Goal: Answer question/provide support

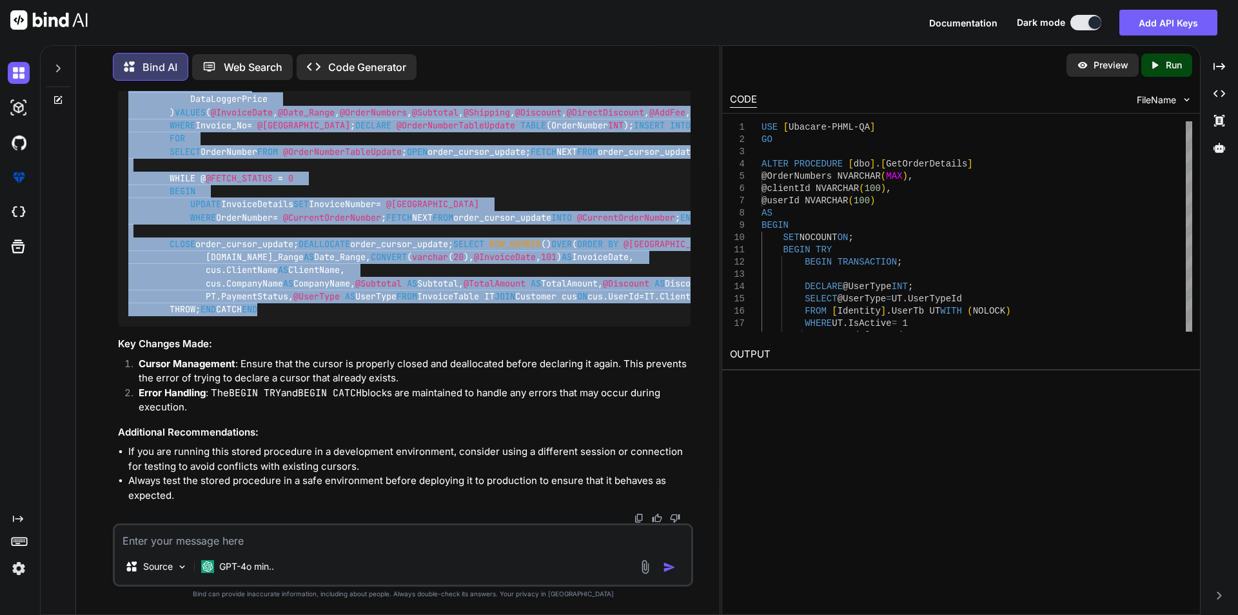
scroll to position [14816, 0]
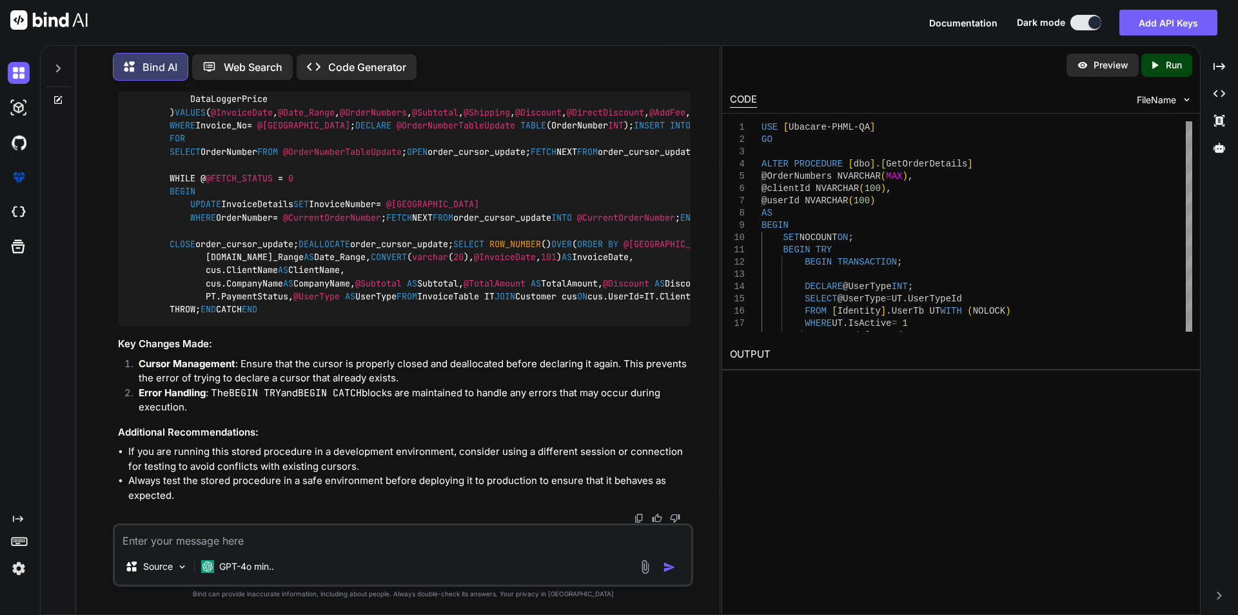
click at [172, 536] on textarea at bounding box center [403, 536] width 577 height 23
paste textarea "USE [Ubacare-PHML-QA] GO /****** Object: StoredProcedure [dbo].[GetOrderDetails…"
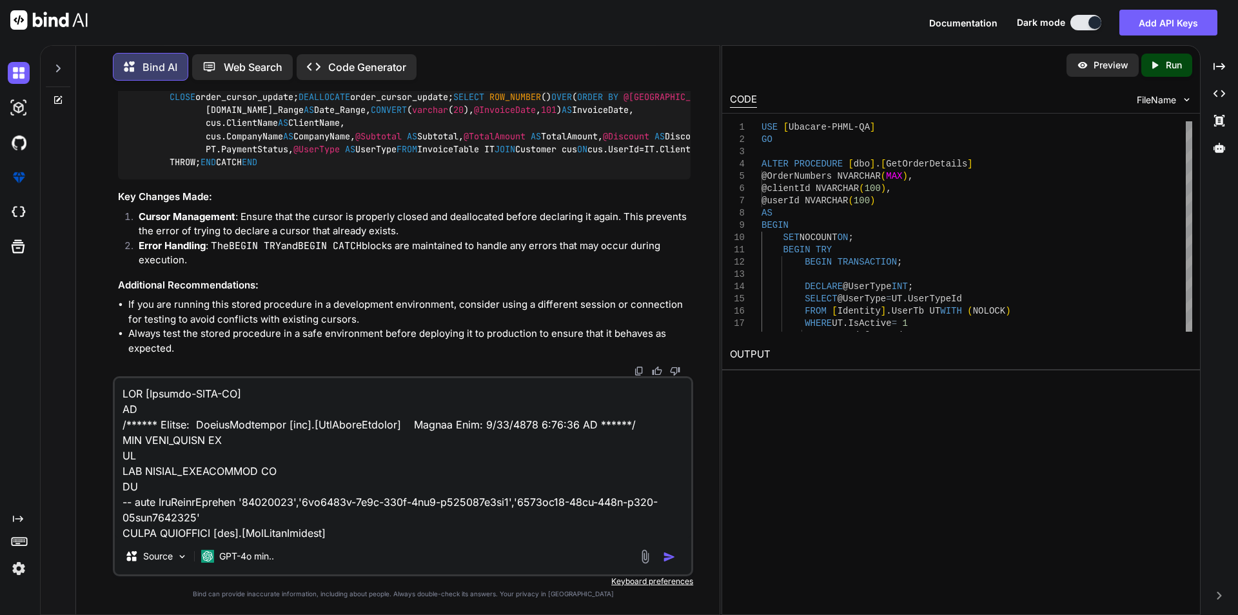
scroll to position [3995, 0]
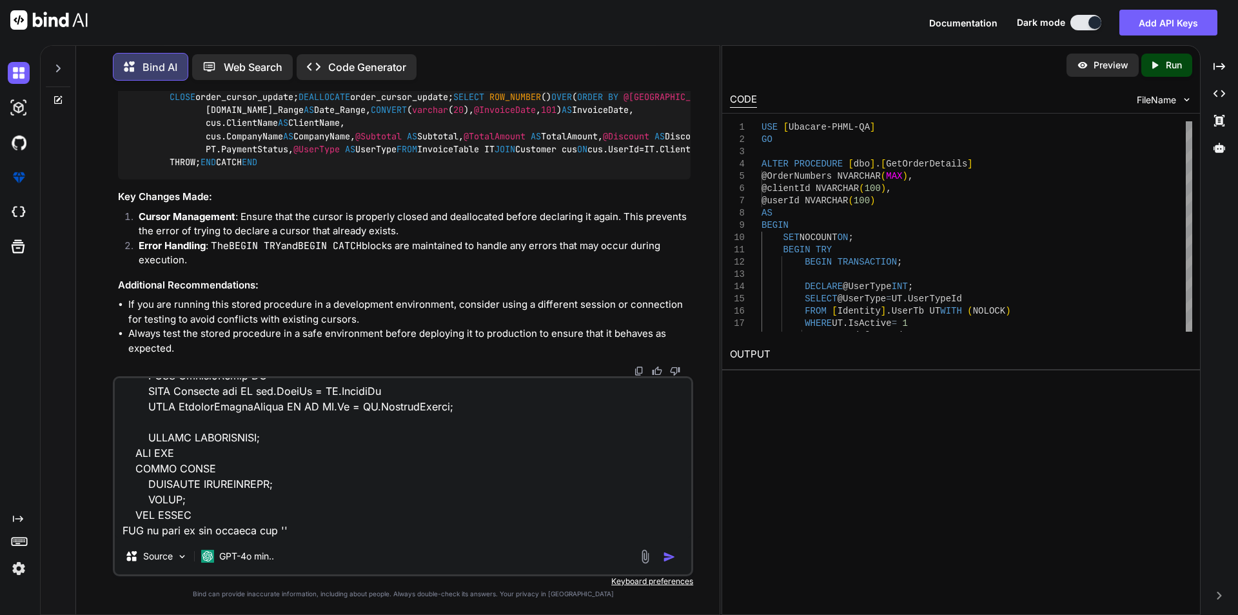
paste textarea "Msg 16915, Level 16, State 1, Procedure GetOrderDetails, Line 74 [Batch Start L…"
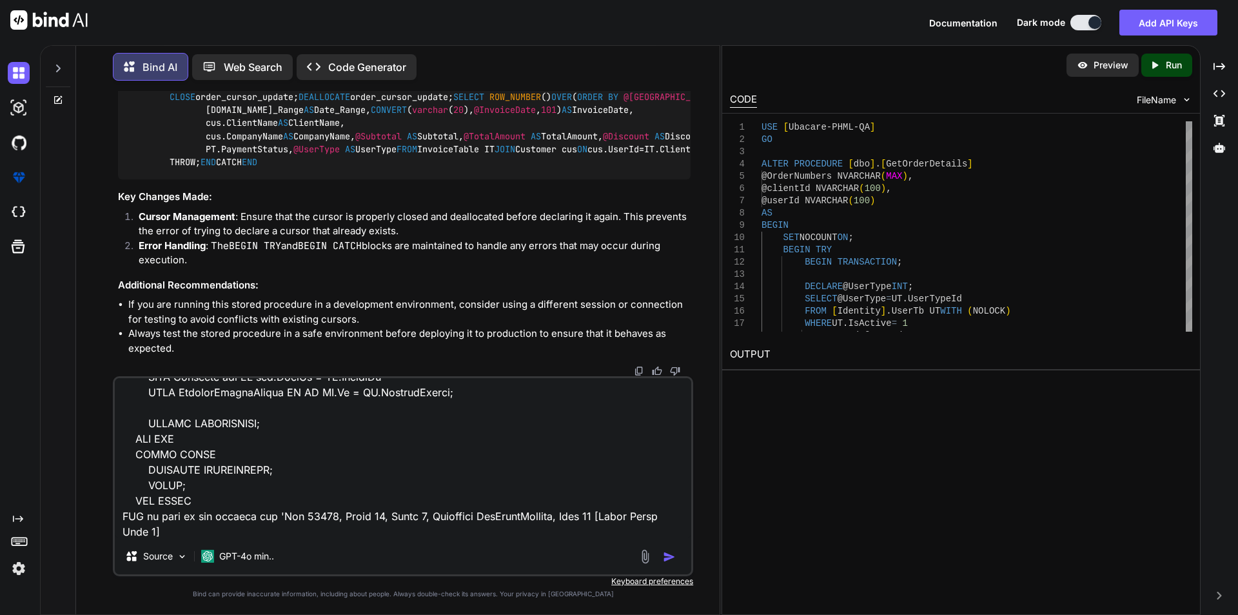
scroll to position [4026, 0]
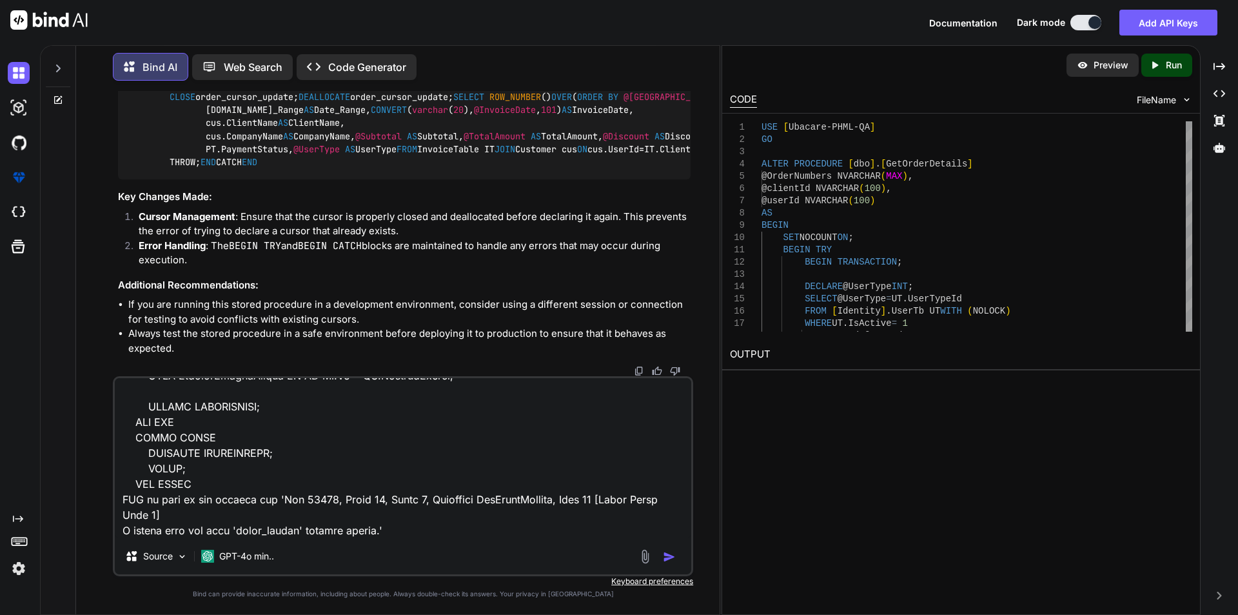
click at [444, 531] on textarea at bounding box center [403, 458] width 577 height 160
type textarea "USE [Ubacare-PHML-QA] GO /****** Object: StoredProcedure [dbo].[GetOrderDetails…"
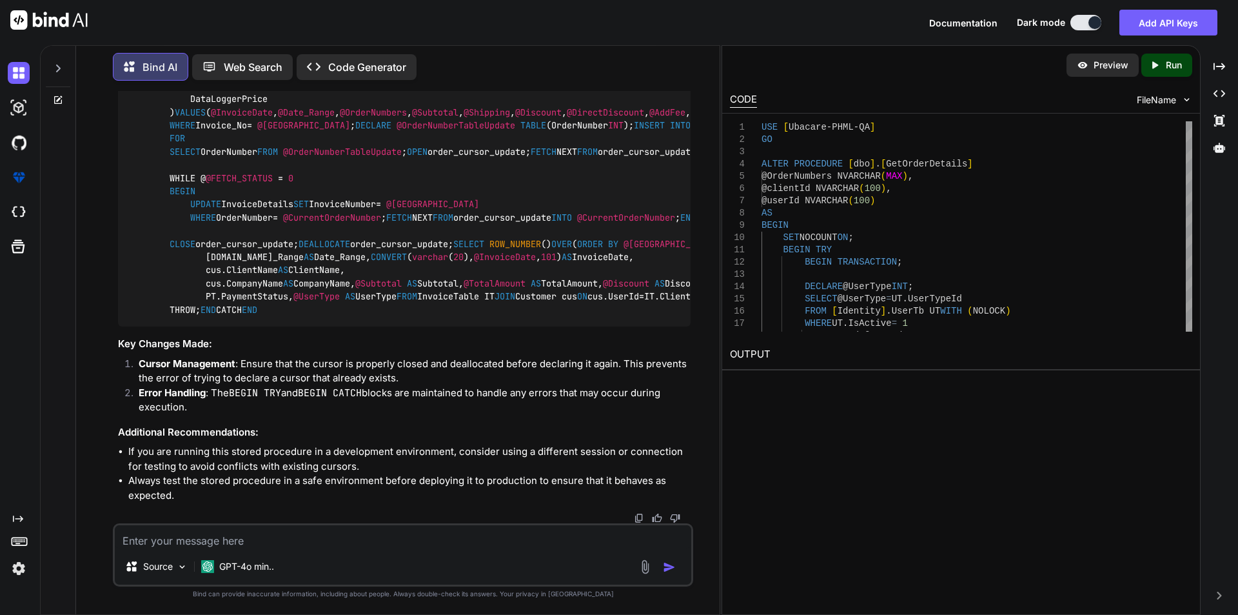
scroll to position [16217, 0]
click at [230, 540] on textarea at bounding box center [403, 536] width 577 height 23
type textarea "replace the old cursor with new cursor"
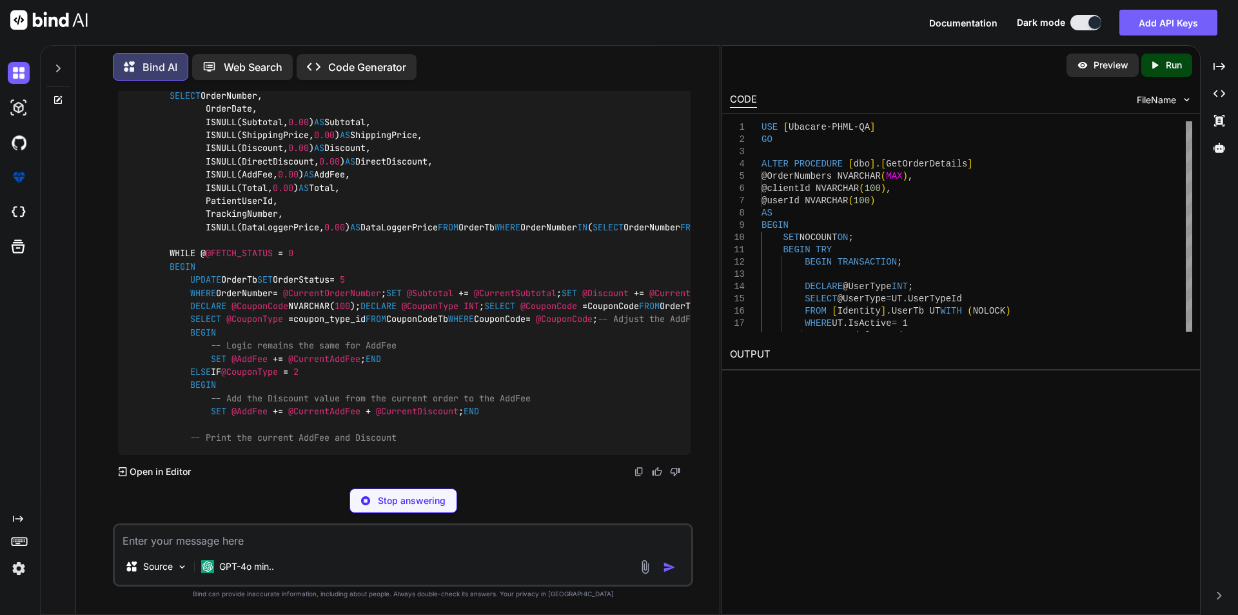
scroll to position [20999, 0]
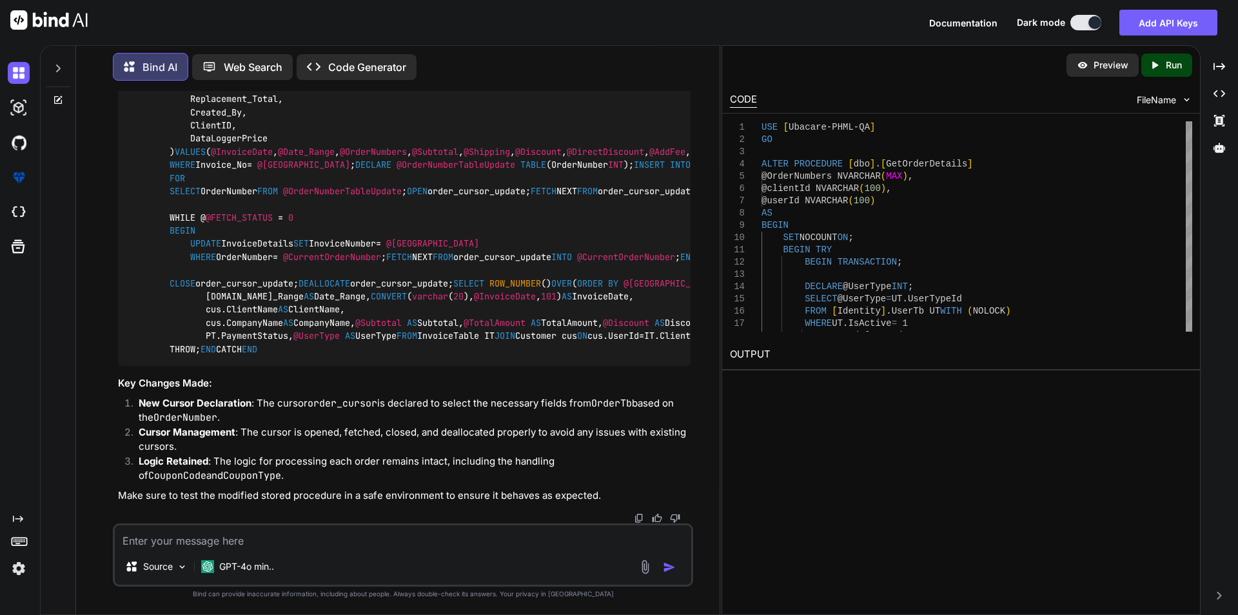
scroll to position [16871, 0]
click at [15, 81] on img at bounding box center [19, 73] width 22 height 22
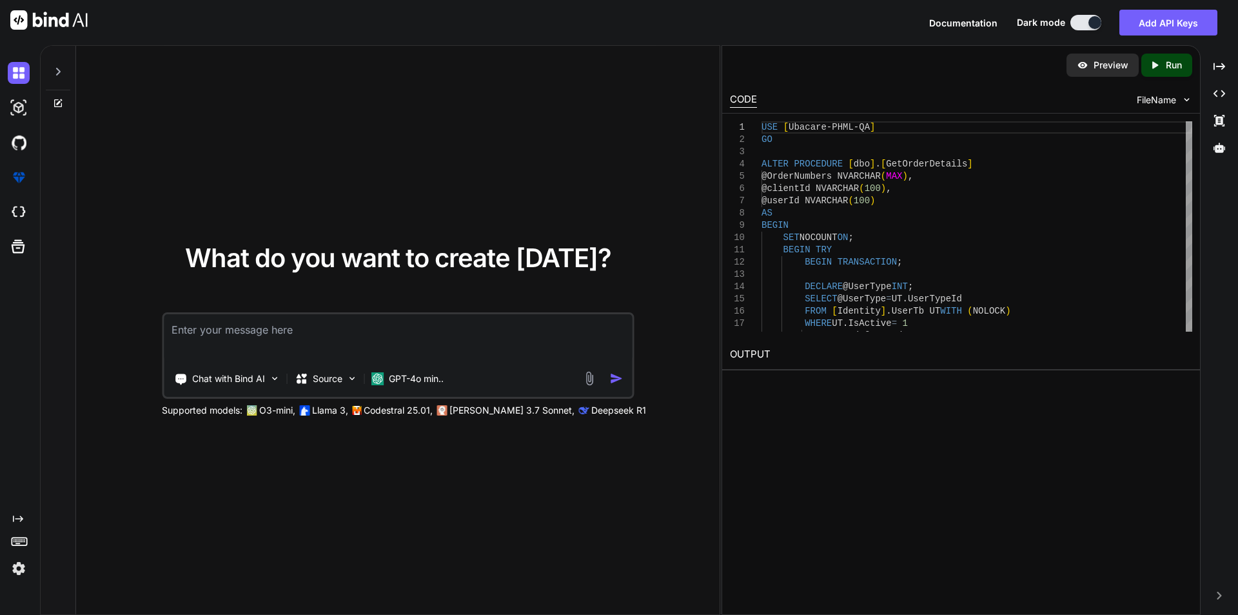
click at [189, 330] on textarea at bounding box center [398, 338] width 468 height 48
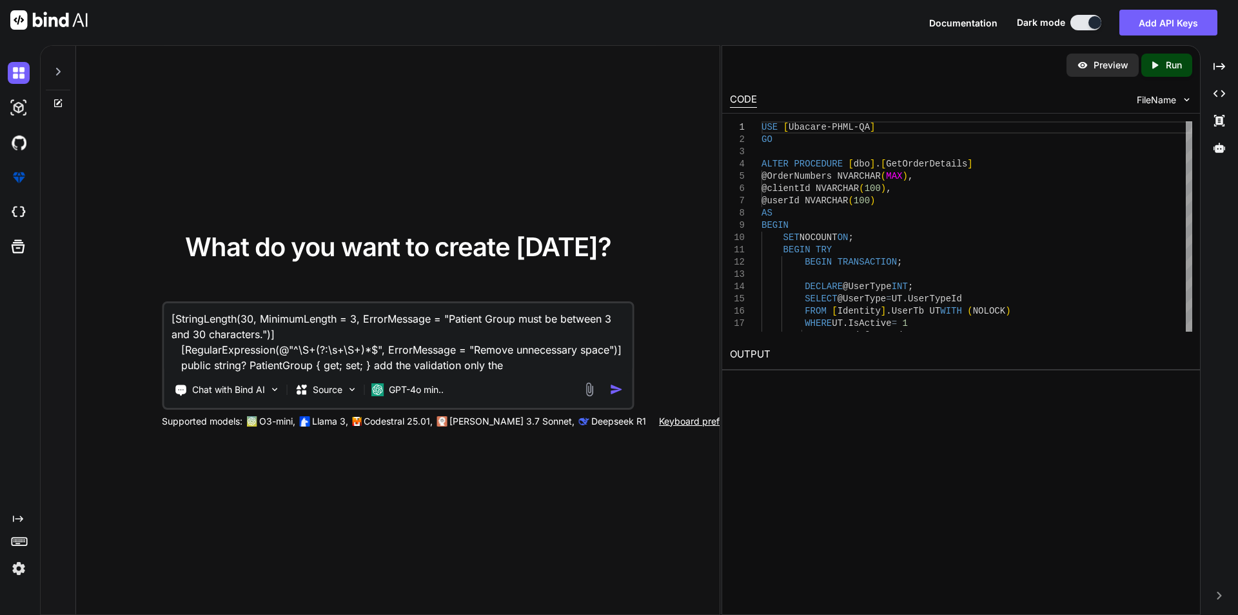
drag, startPoint x: 181, startPoint y: 317, endPoint x: 299, endPoint y: 336, distance: 119.5
click at [299, 336] on textarea "[StringLength(30, MinimumLength = 3, ErrorMessage = "Patient Group must be betw…" at bounding box center [398, 338] width 468 height 70
click at [295, 369] on textarea "[StringLength(30, MinimumLength = 3, ErrorMessage = "Patient Group must be betw…" at bounding box center [398, 338] width 468 height 70
click at [508, 357] on textarea "[StringLength(30, MinimumLength = 3, ErrorMessage = "Patient Group must be betw…" at bounding box center [398, 338] width 468 height 70
click at [509, 366] on textarea "[StringLength(30, MinimumLength = 3, ErrorMessage = "Patient Group must be betw…" at bounding box center [398, 338] width 468 height 70
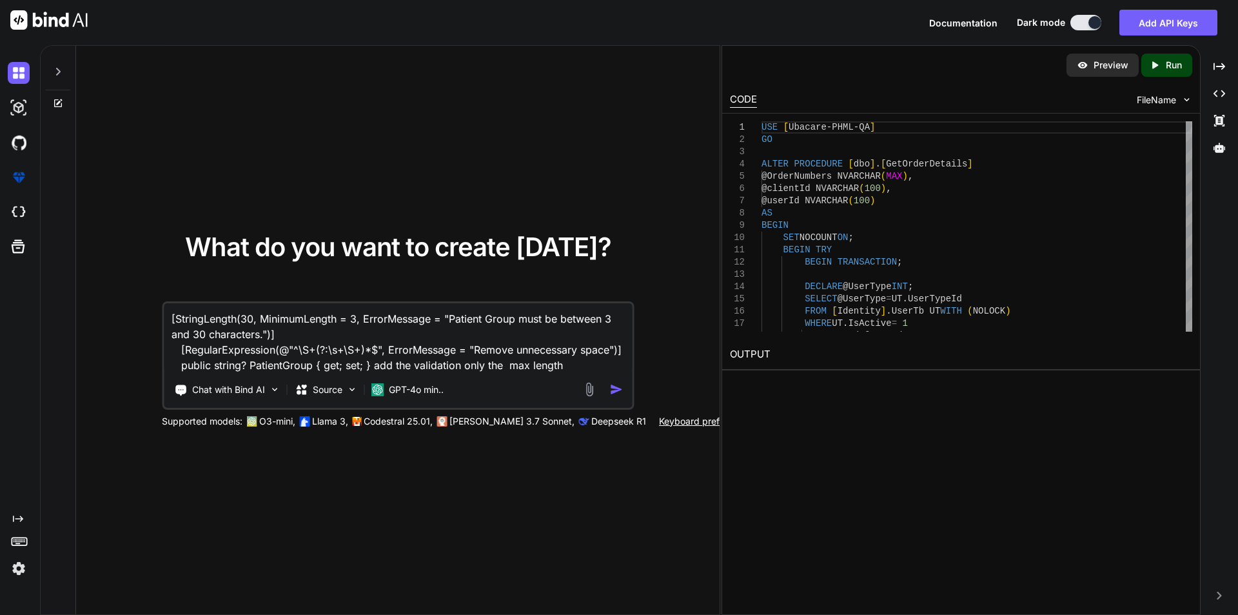
type textarea "[StringLength(30, MinimumLength = 3, ErrorMessage = "Patient Group must be betw…"
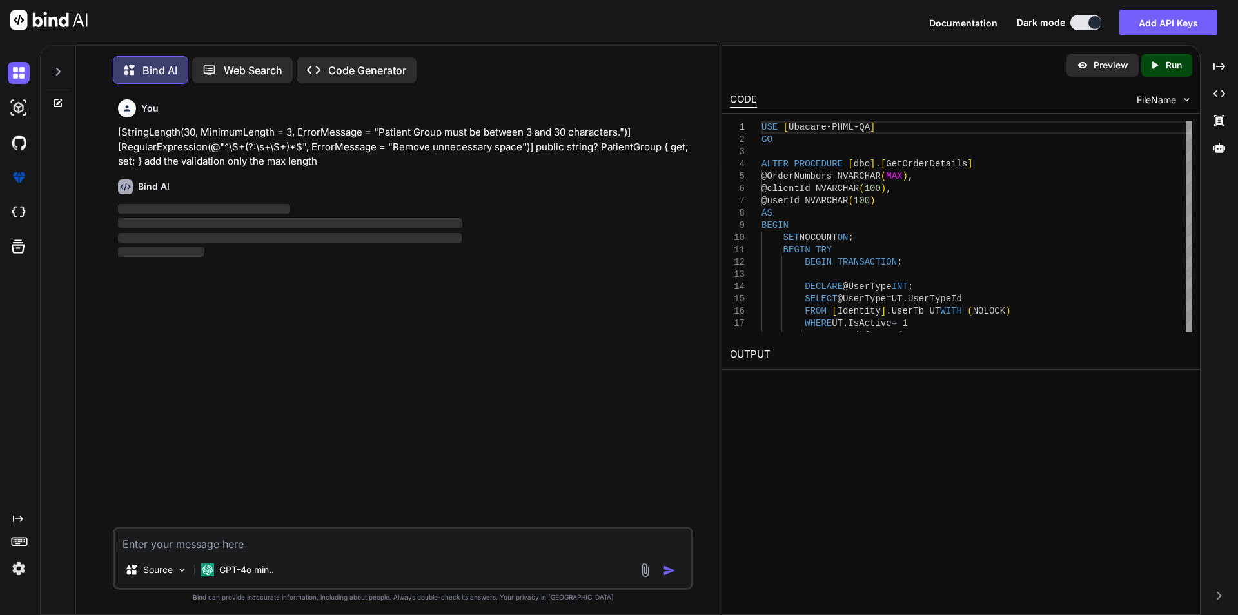
scroll to position [6, 0]
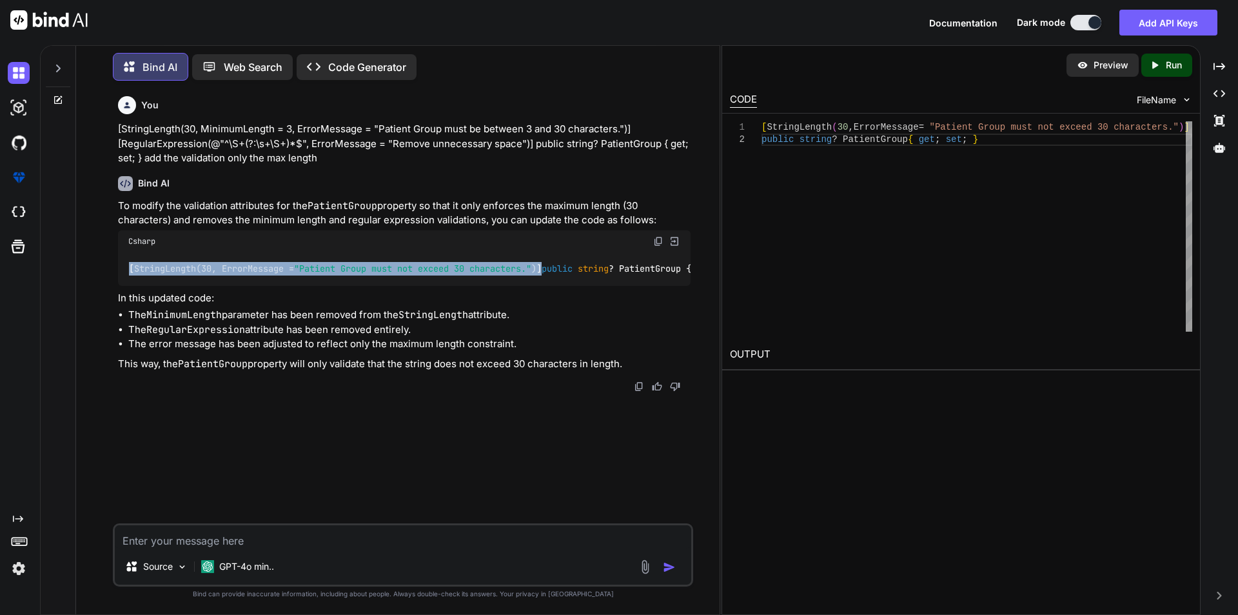
drag, startPoint x: 127, startPoint y: 264, endPoint x: 595, endPoint y: 266, distance: 468.3
click at [595, 266] on div "[ StringLength(30, ErrorMessage = "Patient Group must not exceed 30 characters.…" at bounding box center [404, 269] width 573 height 34
copy code "[ StringLength(30, ErrorMessage = "Patient Group must not exceed 30 characters.…"
click at [148, 542] on textarea at bounding box center [403, 536] width 577 height 23
paste textarea "[StringLength(50, ErrorMessage = "Patient Group must not exceed 50 characters."…"
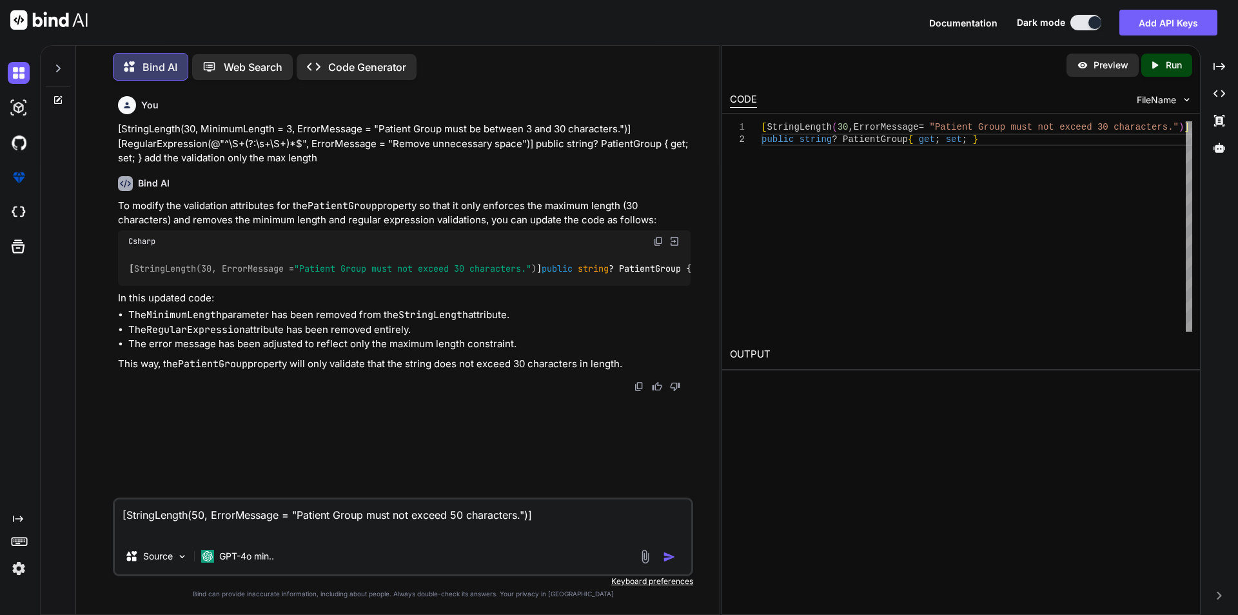
drag, startPoint x: 177, startPoint y: 528, endPoint x: 95, endPoint y: 497, distance: 87.6
click at [95, 497] on div "You [StringLength(30, MinimumLength = 3, ErrorMessage = "Patient Group must be …" at bounding box center [402, 352] width 633 height 523
paste textarea "[StringLength(50, ErrorMessage = "Patient Group must not exceed 50 characters."…"
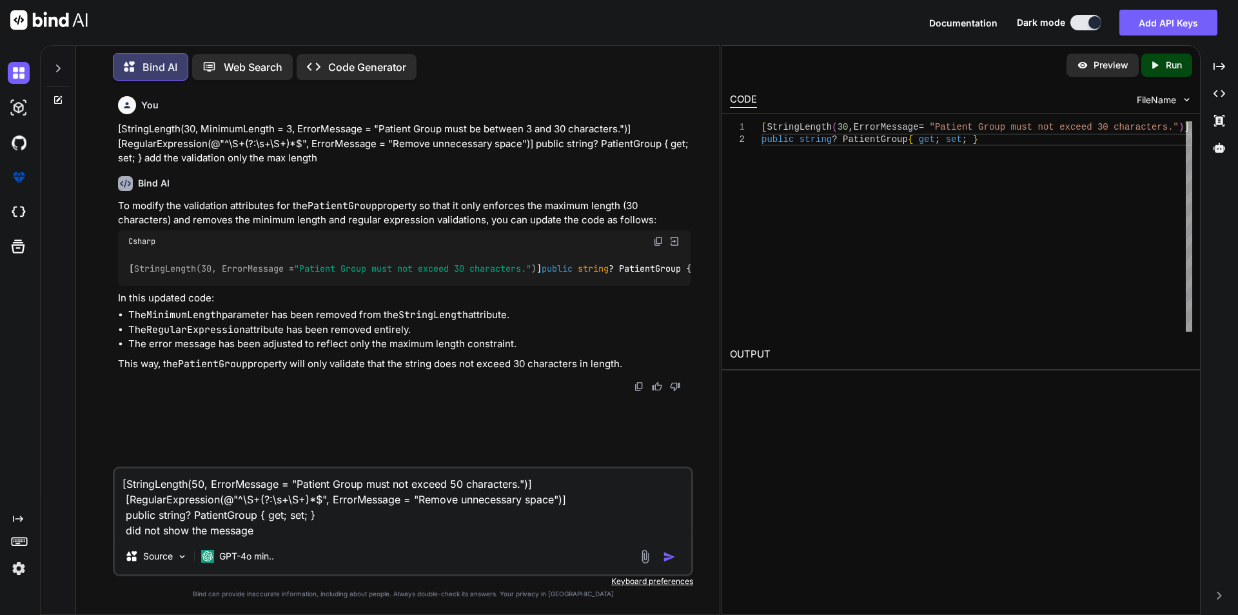
click at [281, 537] on textarea "[StringLength(50, ErrorMessage = "Patient Group must not exceed 50 characters."…" at bounding box center [403, 503] width 577 height 70
paste textarea "<div class="col-12 col-md-6 col-lg-4"> <div class="mb-3 allinputfiled-custom"> …"
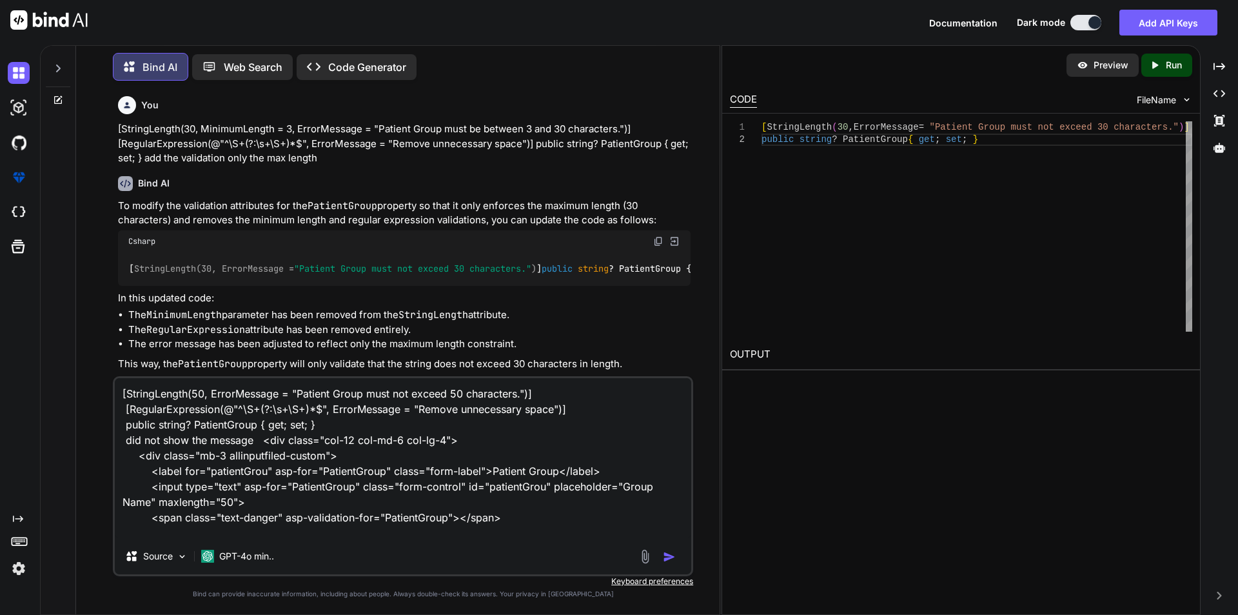
scroll to position [48, 0]
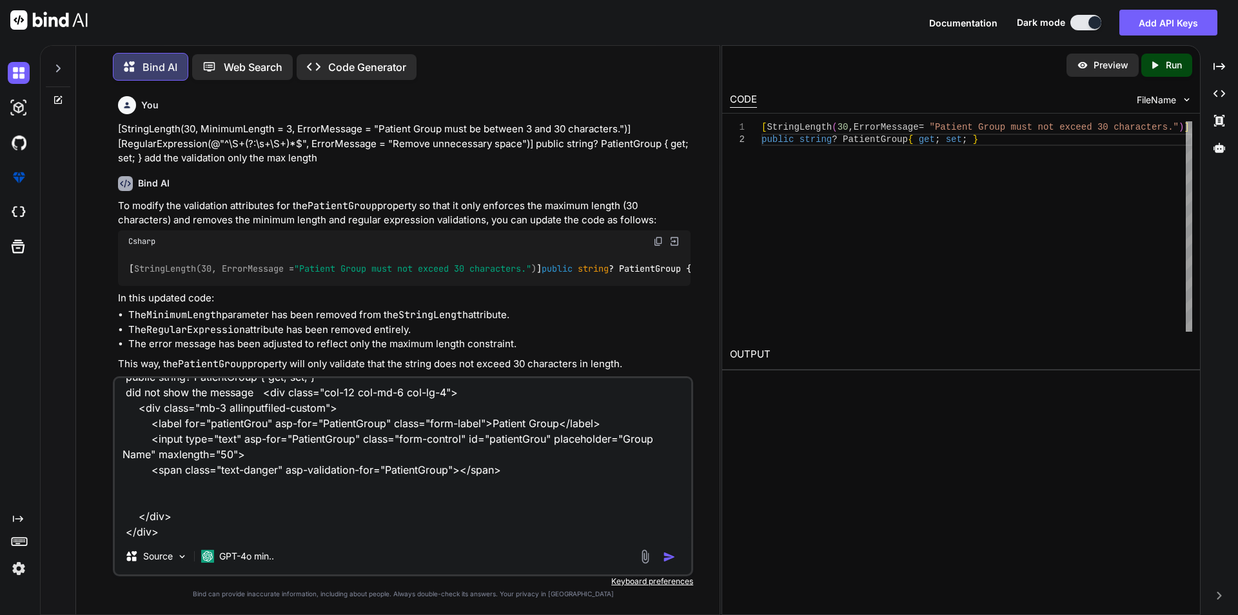
type textarea "[StringLength(50, ErrorMessage = "Patient Group must not exceed 50 characters."…"
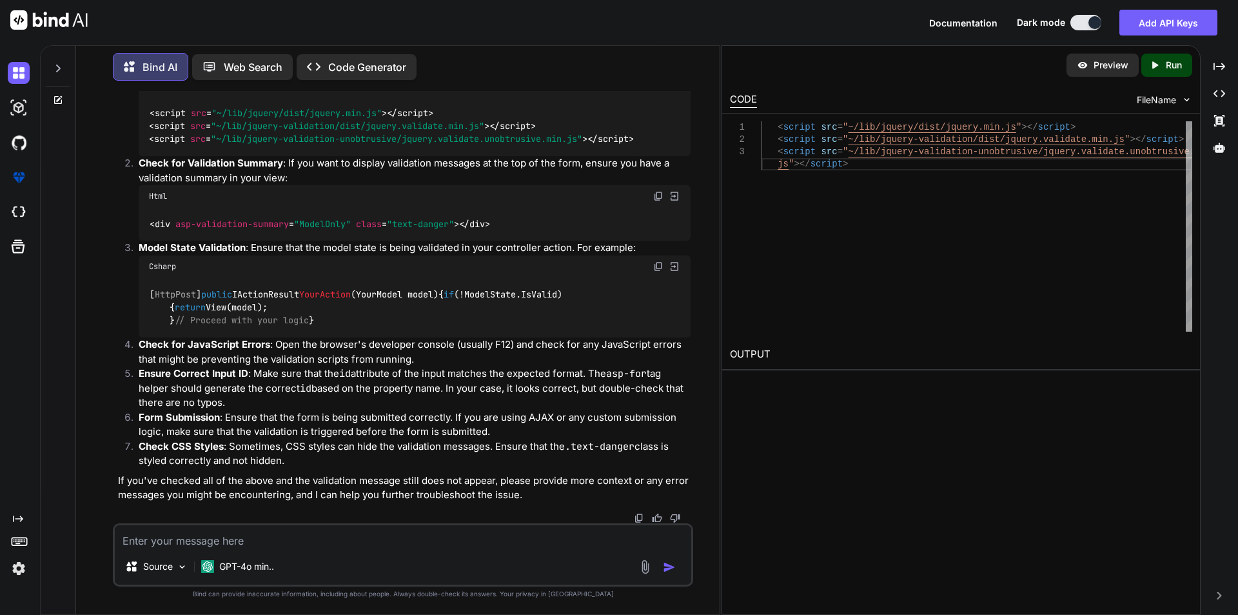
scroll to position [571, 0]
click at [313, 218] on span ""ModelOnly"" at bounding box center [322, 224] width 57 height 12
drag, startPoint x: 313, startPoint y: 206, endPoint x: 618, endPoint y: 175, distance: 306.0
click at [314, 218] on span ""ModelOnly"" at bounding box center [322, 224] width 57 height 12
click at [135, 542] on textarea at bounding box center [403, 536] width 577 height 23
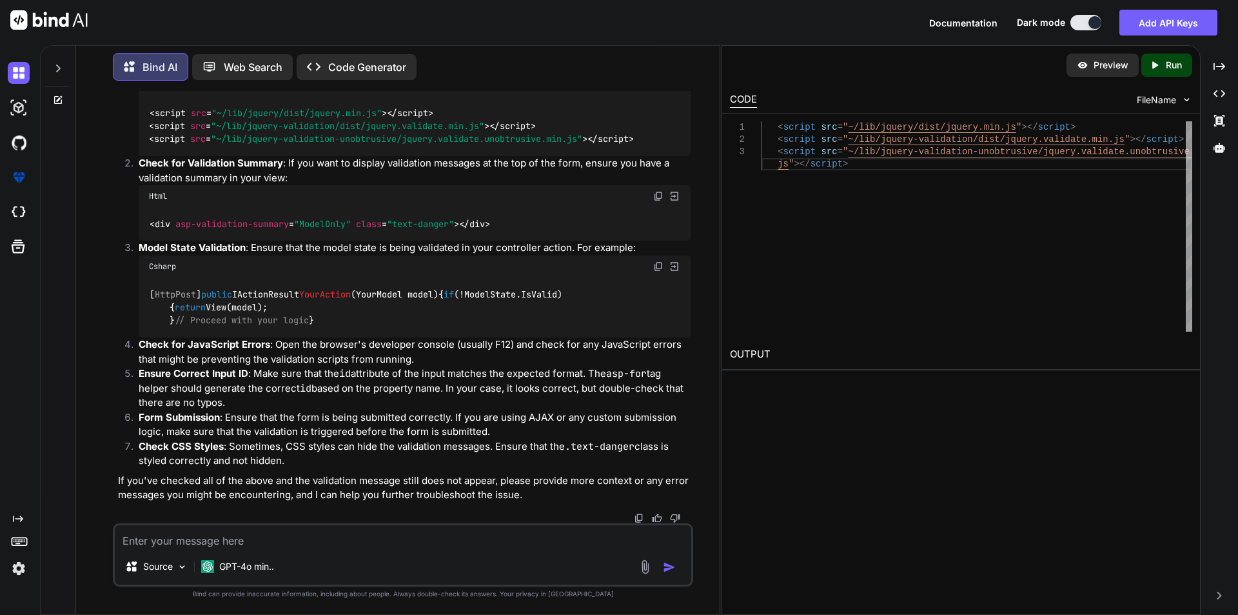
paste textarea "<span class="text-danger" asp-validation-for="PatientGroup"></span>"
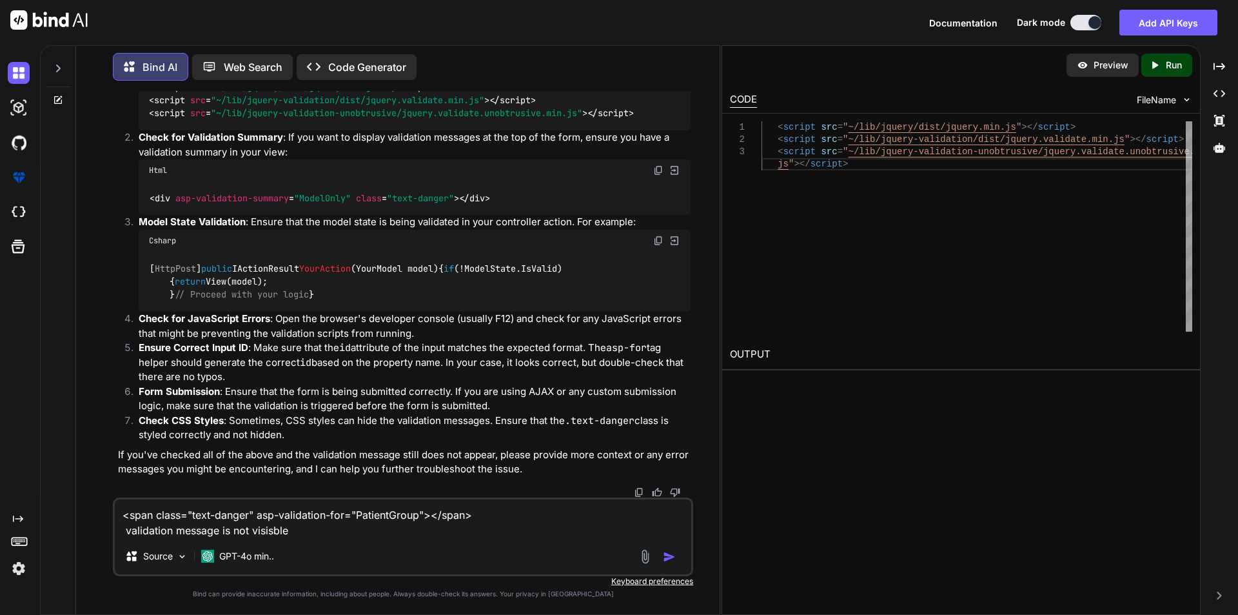
type textarea "<span class="text-danger" asp-validation-for="PatientGroup"></span> validation …"
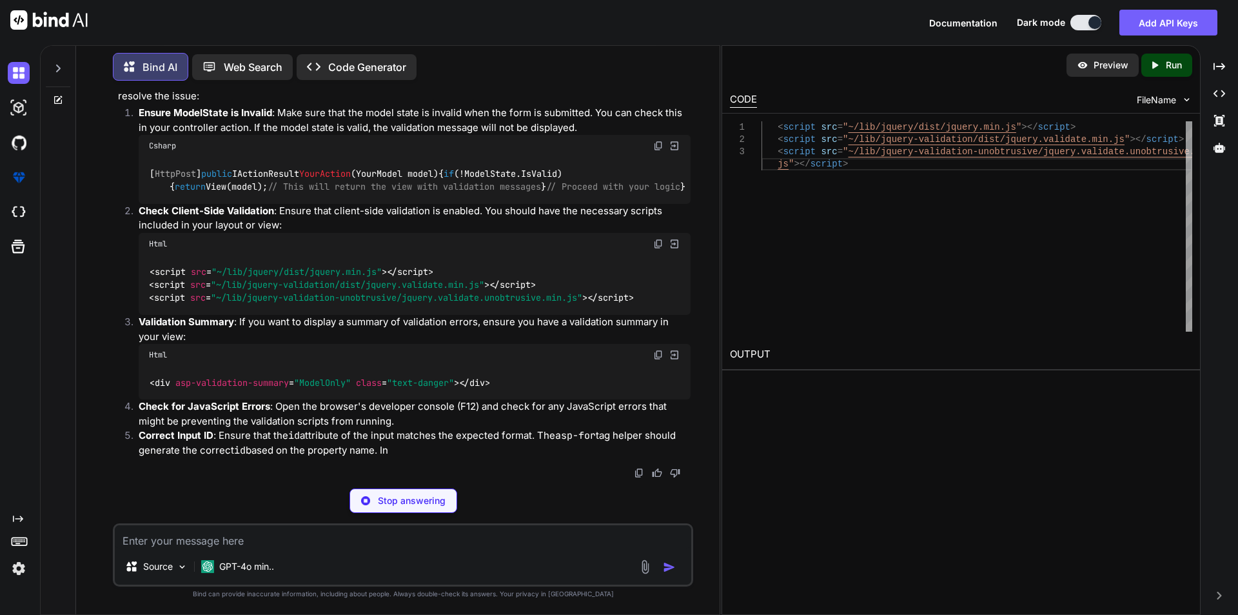
scroll to position [1255, 0]
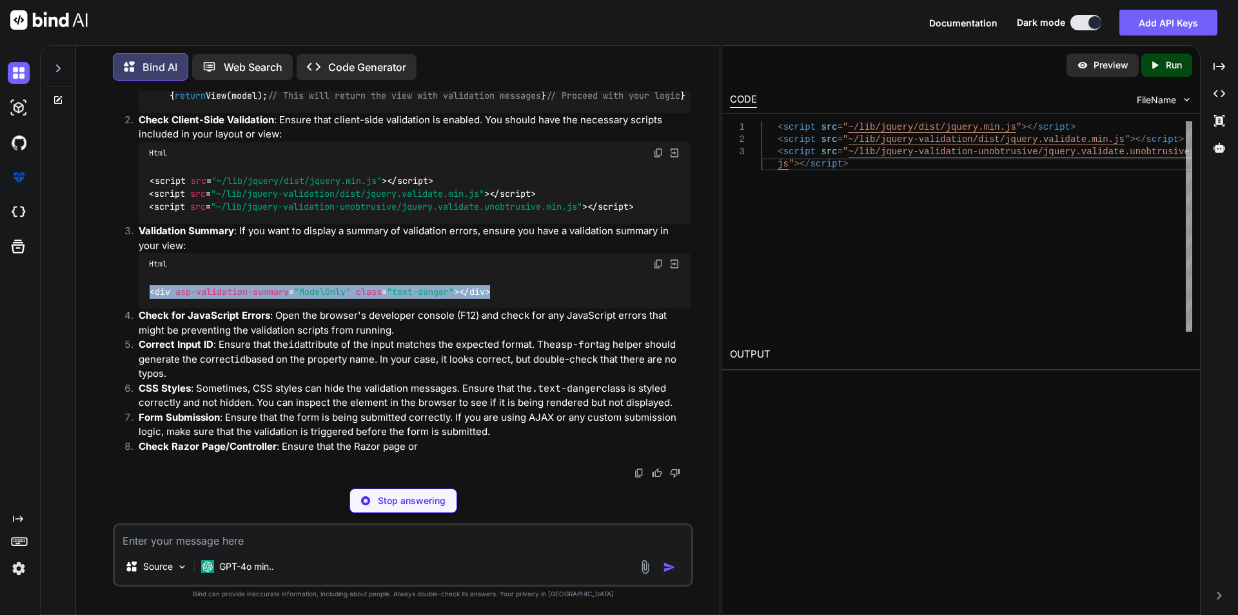
drag, startPoint x: 149, startPoint y: 379, endPoint x: 521, endPoint y: 378, distance: 372.2
click at [521, 308] on div "< div asp-validation-summary = "ModelOnly" class = "text-danger" > </ div >" at bounding box center [415, 292] width 552 height 34
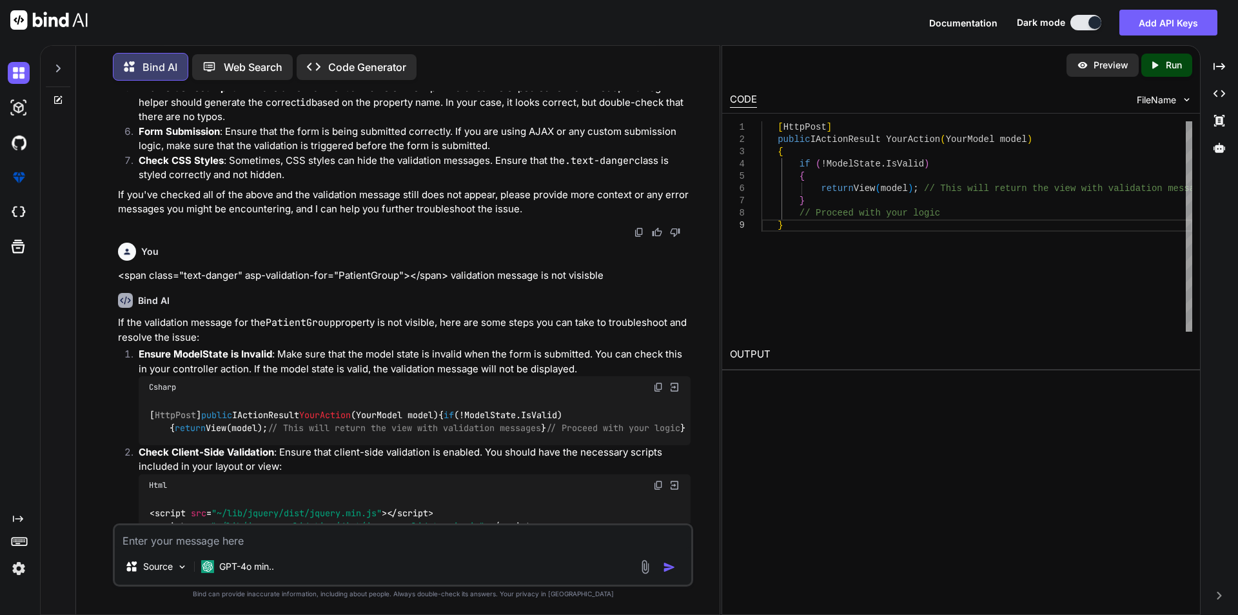
scroll to position [571, 0]
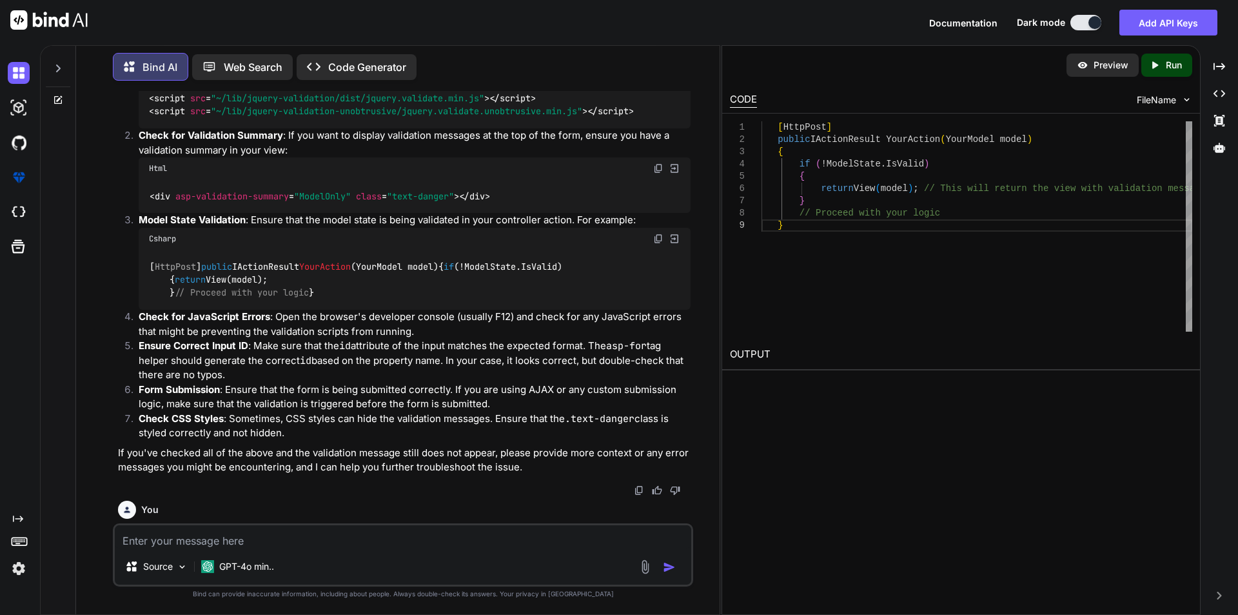
click at [154, 539] on textarea at bounding box center [403, 536] width 577 height 23
paste textarea "[StringLength(30, MinimumLength = 3, ErrorMessage = "Patient Group must be betw…"
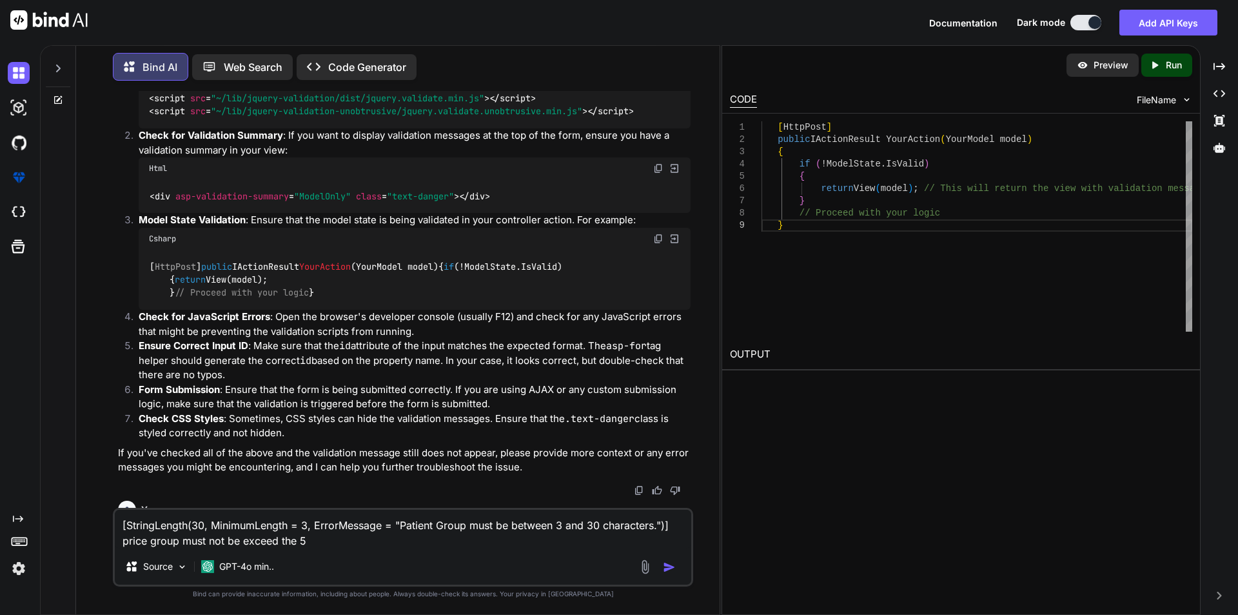
type textarea "[StringLength(30, MinimumLength = 3, ErrorMessage = "Patient Group must be betw…"
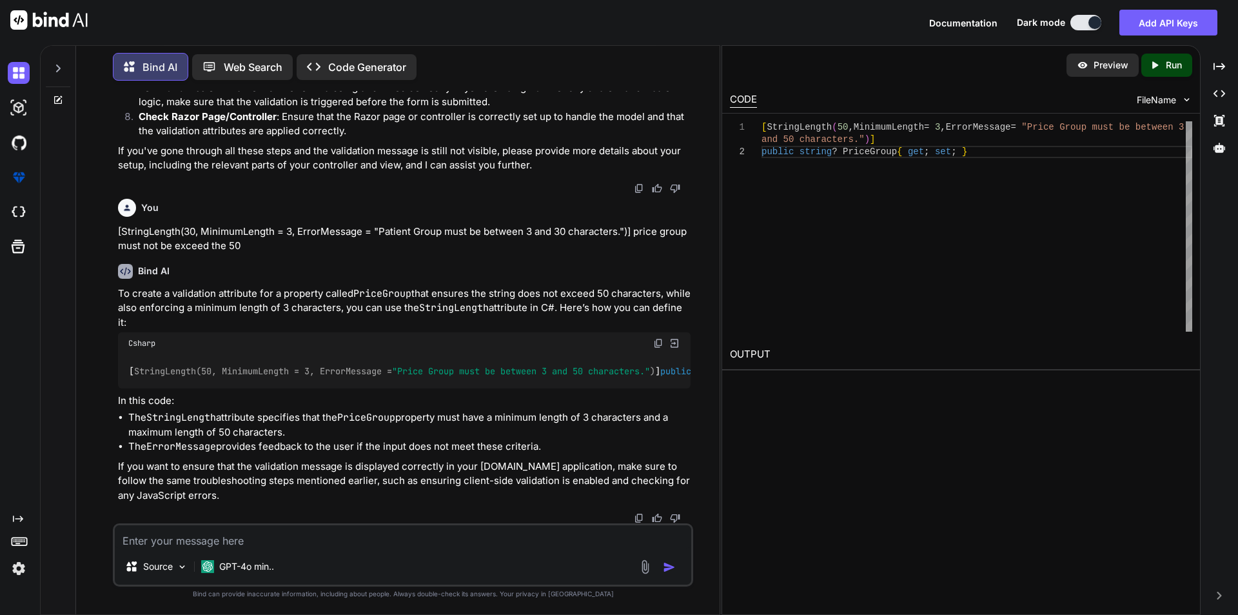
scroll to position [1689, 0]
click at [18, 99] on img at bounding box center [19, 108] width 22 height 22
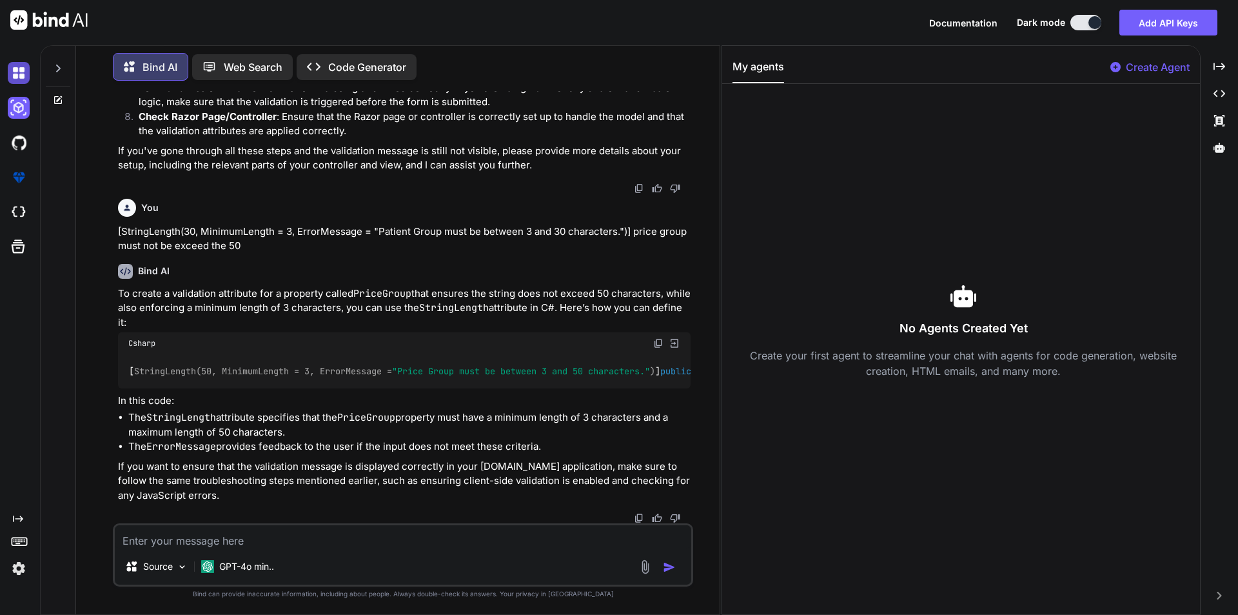
click at [19, 83] on img at bounding box center [19, 73] width 22 height 22
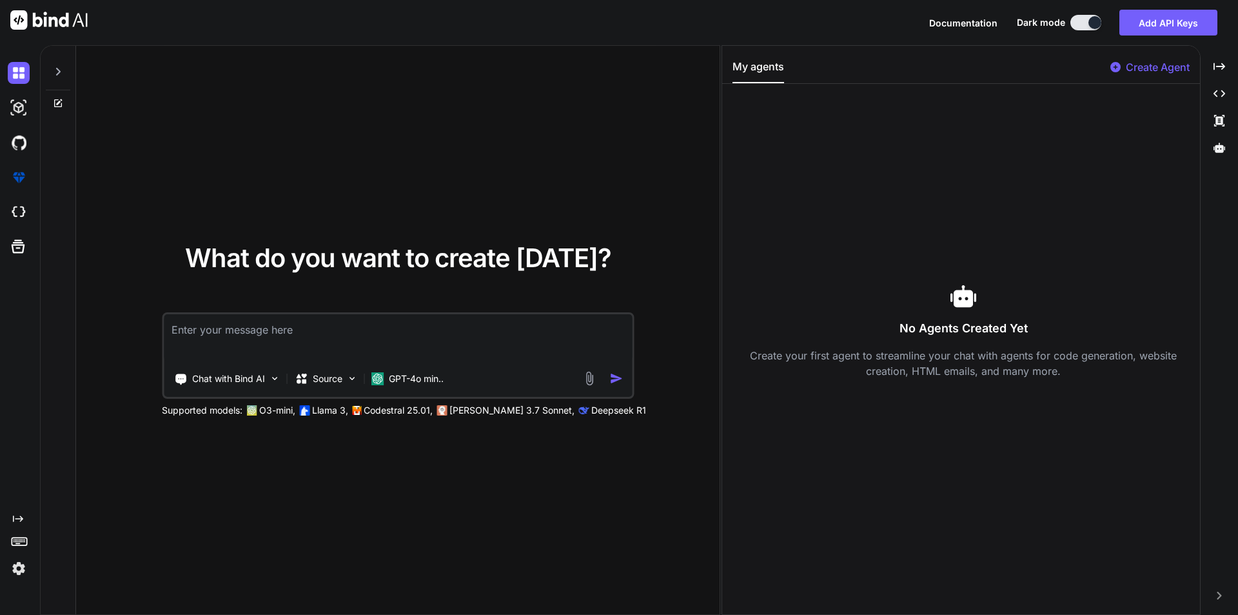
click at [326, 334] on textarea at bounding box center [398, 338] width 468 height 48
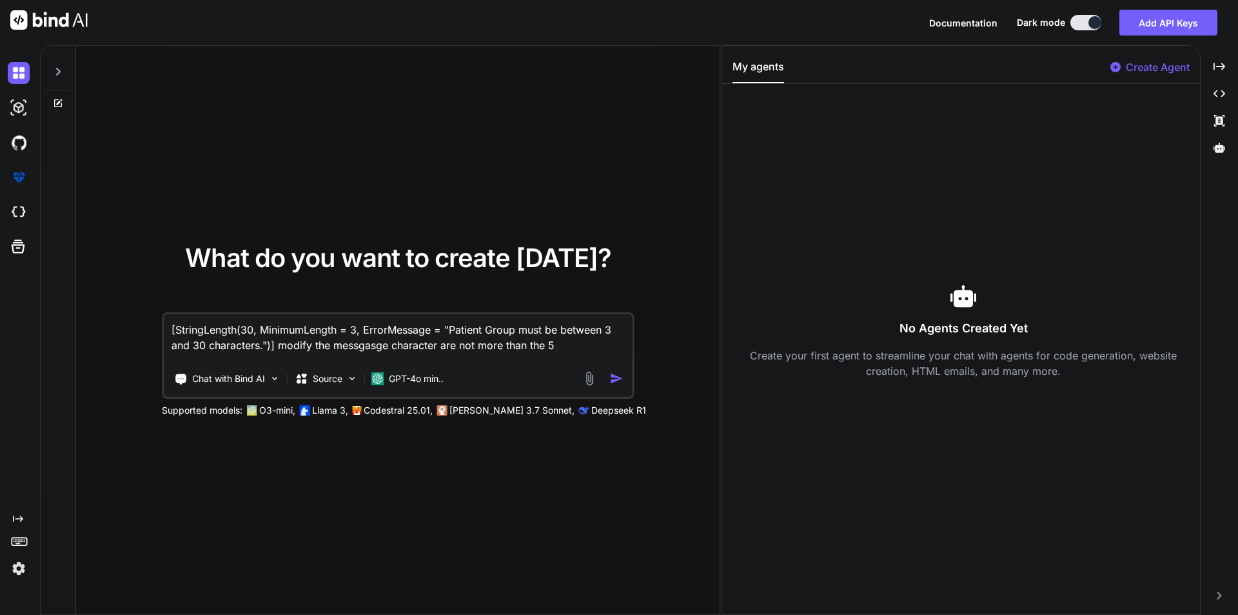
type textarea "[StringLength(30, MinimumLength = 3, ErrorMessage = "Patient Group must be betw…"
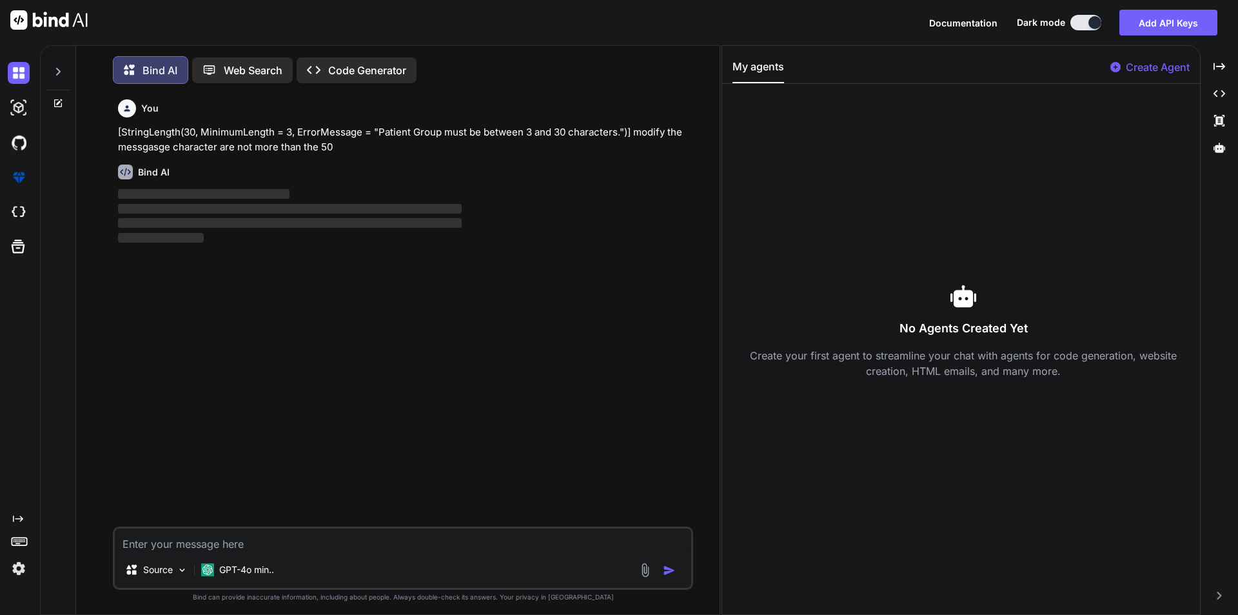
scroll to position [6, 0]
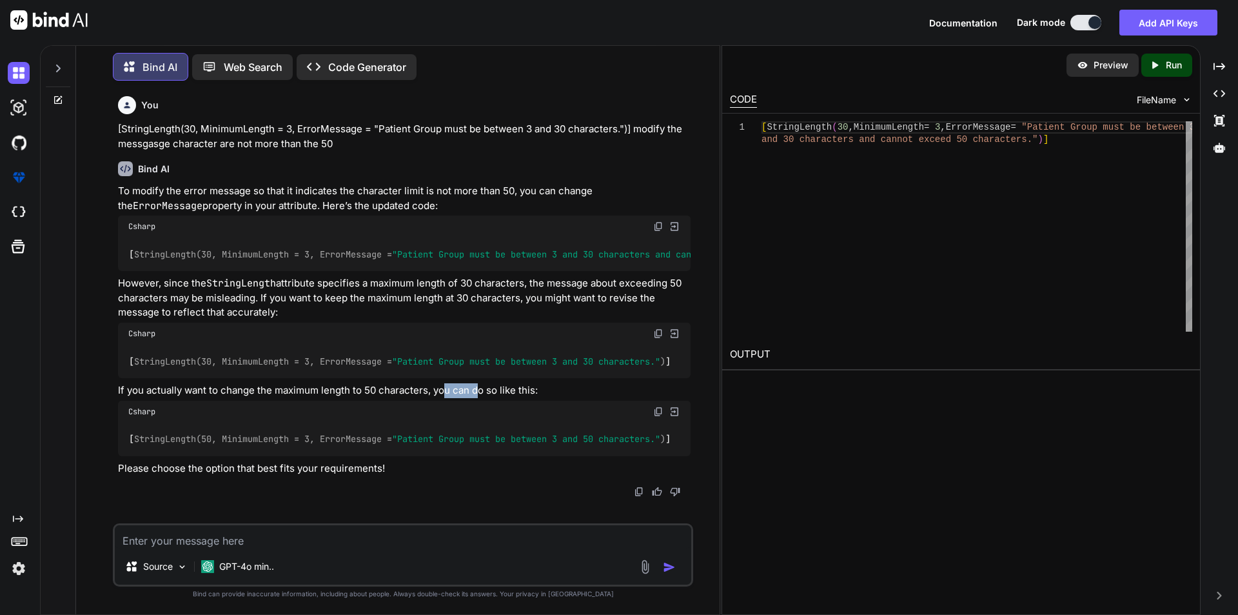
drag, startPoint x: 443, startPoint y: 384, endPoint x: 476, endPoint y: 390, distance: 33.4
click at [476, 390] on div "To modify the error message so that it indicates the character limit is not mor…" at bounding box center [404, 330] width 573 height 292
click at [247, 443] on span "StringLength(50, MinimumLength = 3, ErrorMessage = "Patient Group must be betwe…" at bounding box center [399, 439] width 531 height 12
click at [221, 547] on textarea at bounding box center [403, 536] width 577 height 23
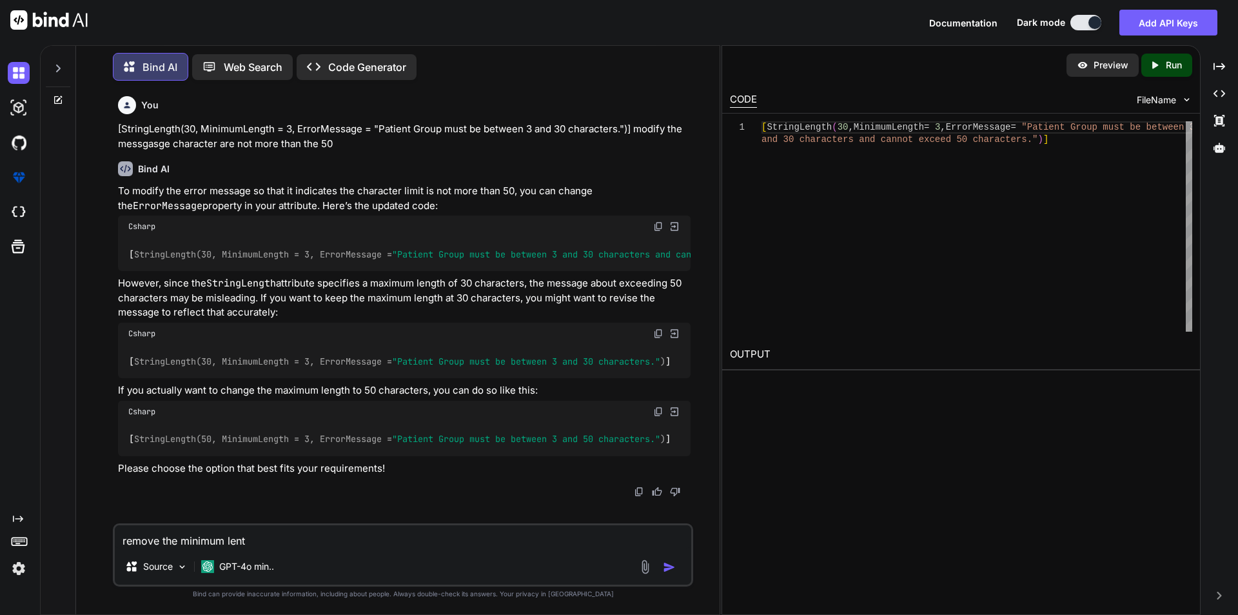
type textarea "remove the minimum lenth"
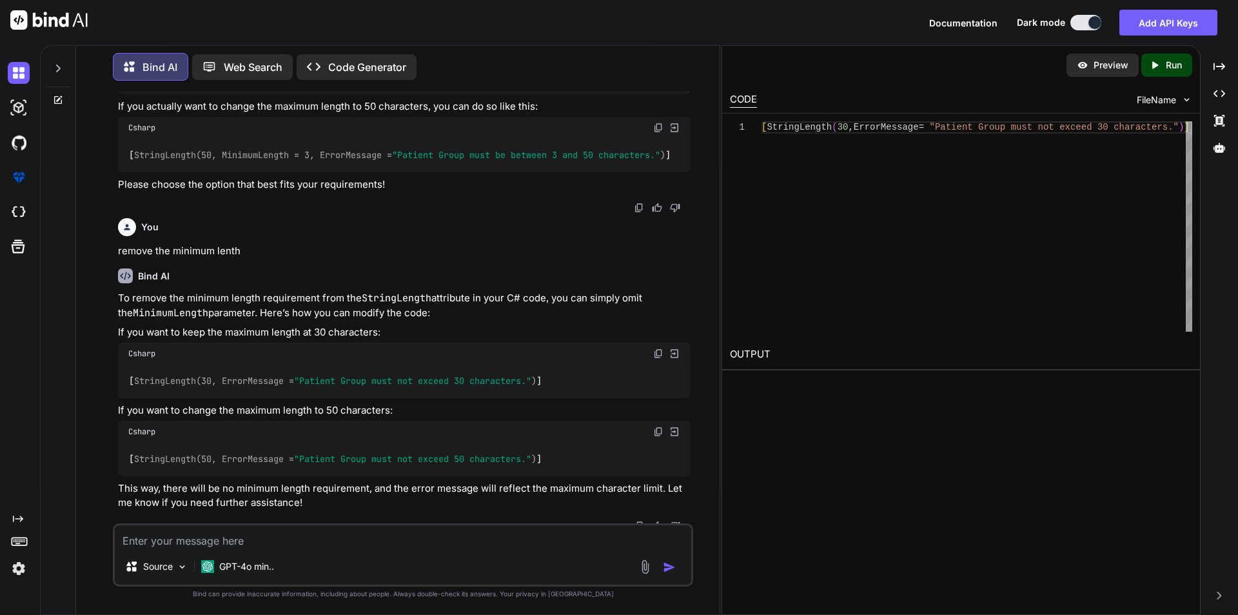
scroll to position [299, 0]
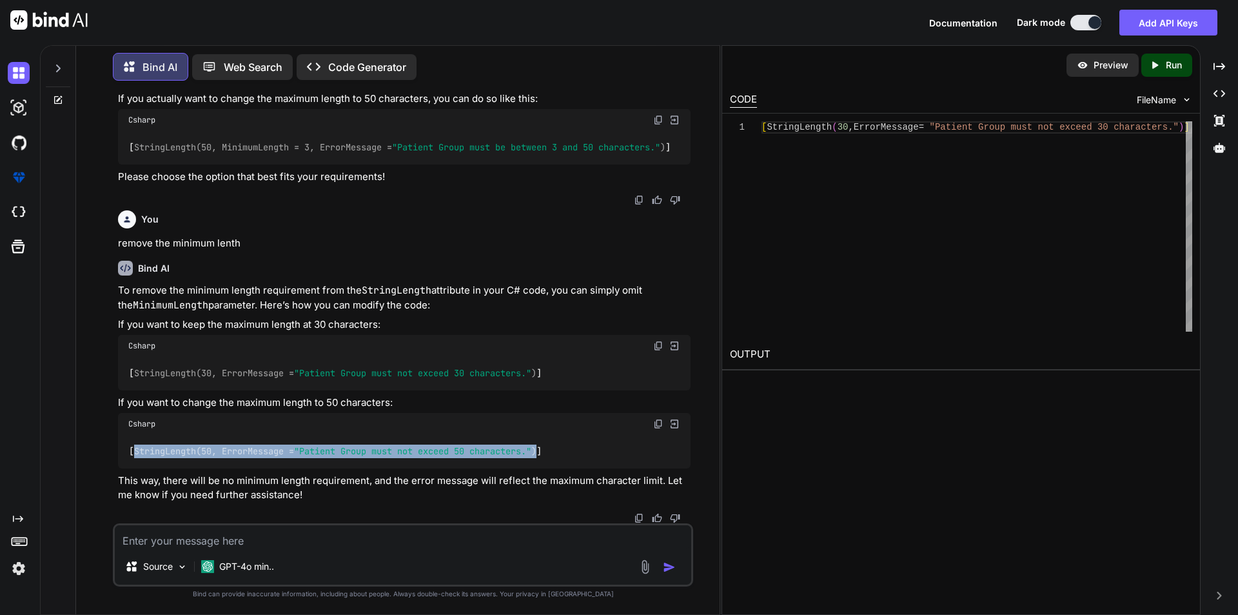
drag, startPoint x: 135, startPoint y: 451, endPoint x: 552, endPoint y: 452, distance: 417.3
click at [543, 452] on code "[ StringLength(50, ErrorMessage = "Patient Group must not exceed 50 characters.…" at bounding box center [335, 451] width 415 height 14
click at [566, 452] on div "[ StringLength(50, ErrorMessage = "Patient Group must not exceed 50 characters.…" at bounding box center [404, 452] width 573 height 34
drag, startPoint x: 501, startPoint y: 460, endPoint x: 110, endPoint y: 453, distance: 390.3
click at [110, 453] on div "You [StringLength(30, MinimumLength = 3, ErrorMessage = "Patient Group must be …" at bounding box center [402, 352] width 633 height 523
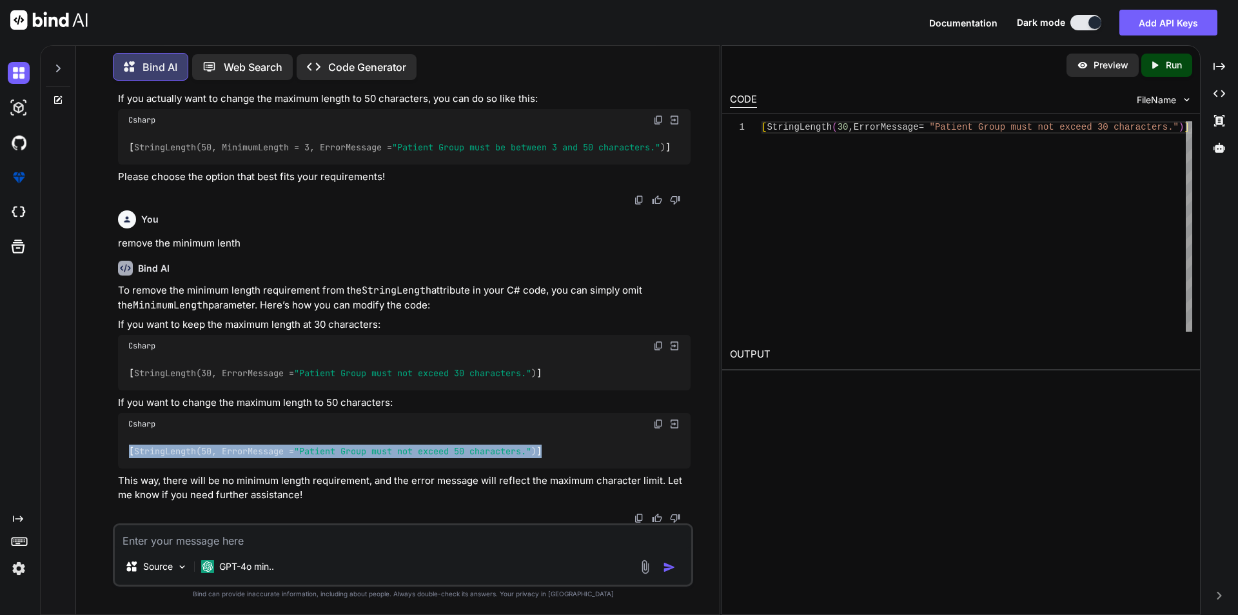
copy code "[ StringLength(50, ErrorMessage = "Patient Group must not exceed 50 characters.…"
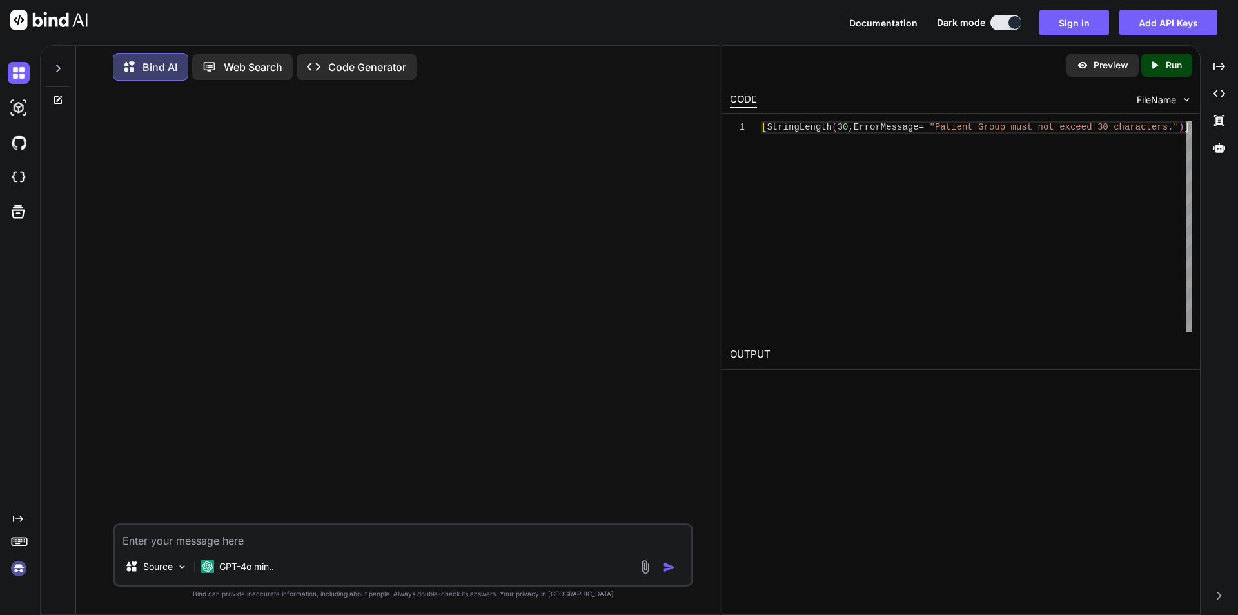
scroll to position [0, 0]
click at [176, 537] on textarea at bounding box center [403, 536] width 577 height 23
paste textarea "[StringLength(30, ErrorMessage = "Patient Group must not exceed 30 characters."…"
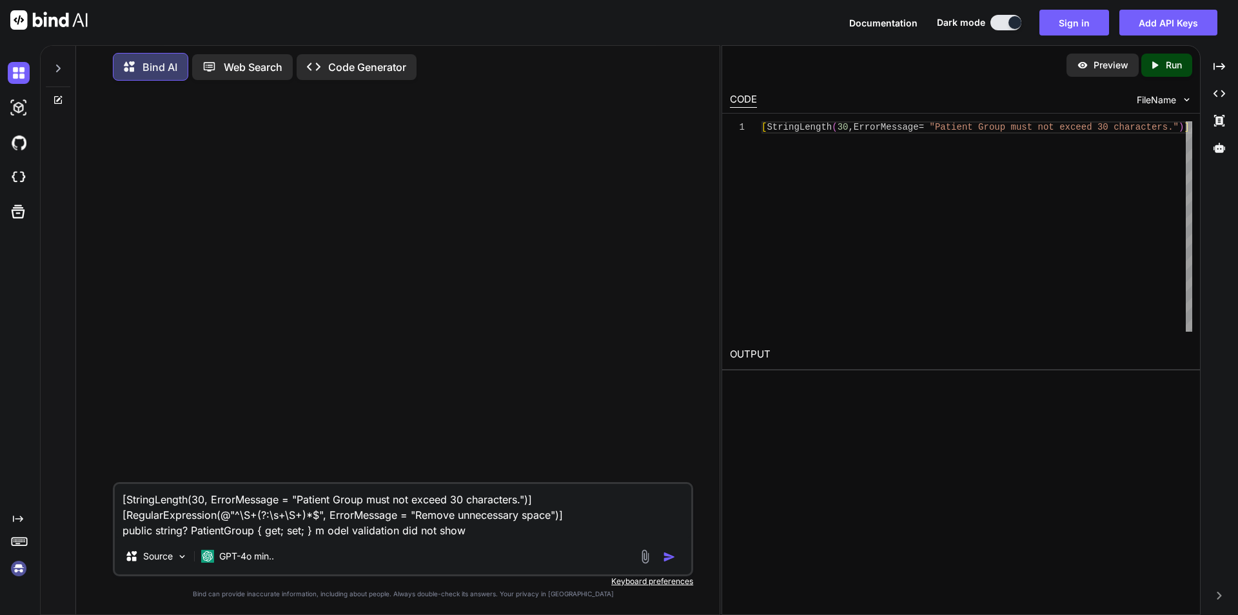
type textarea "[StringLength(30, ErrorMessage = "Patient Group must not exceed 30 characters."…"
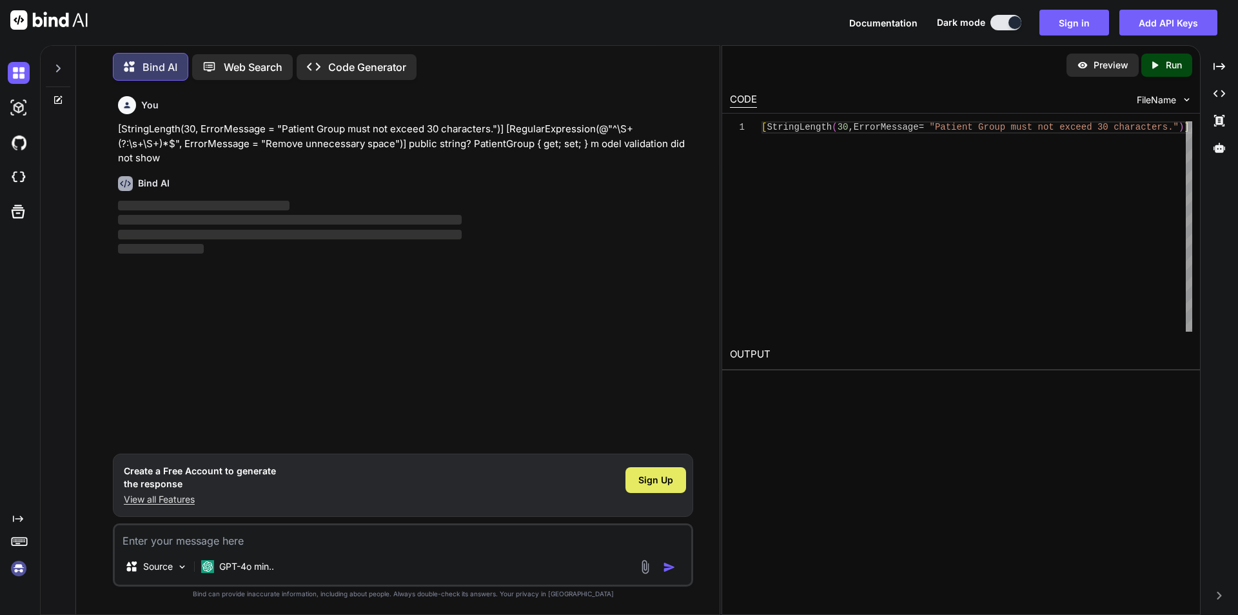
click at [638, 478] on div "Sign Up" at bounding box center [656, 480] width 61 height 26
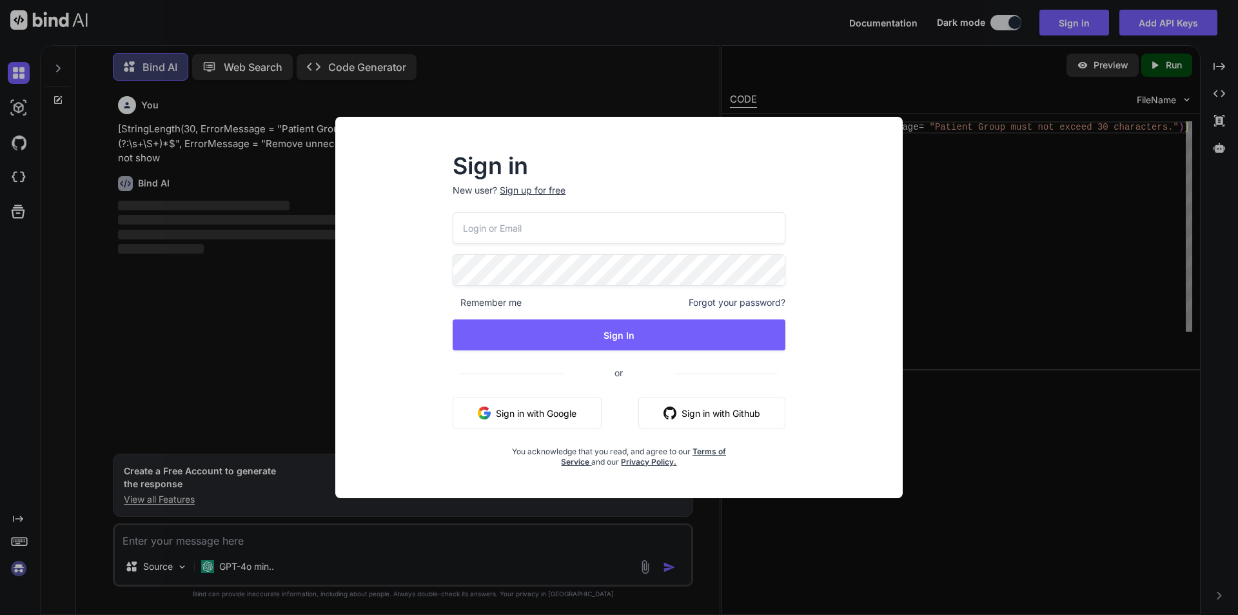
type input "[EMAIL_ADDRESS][DOMAIN_NAME]"
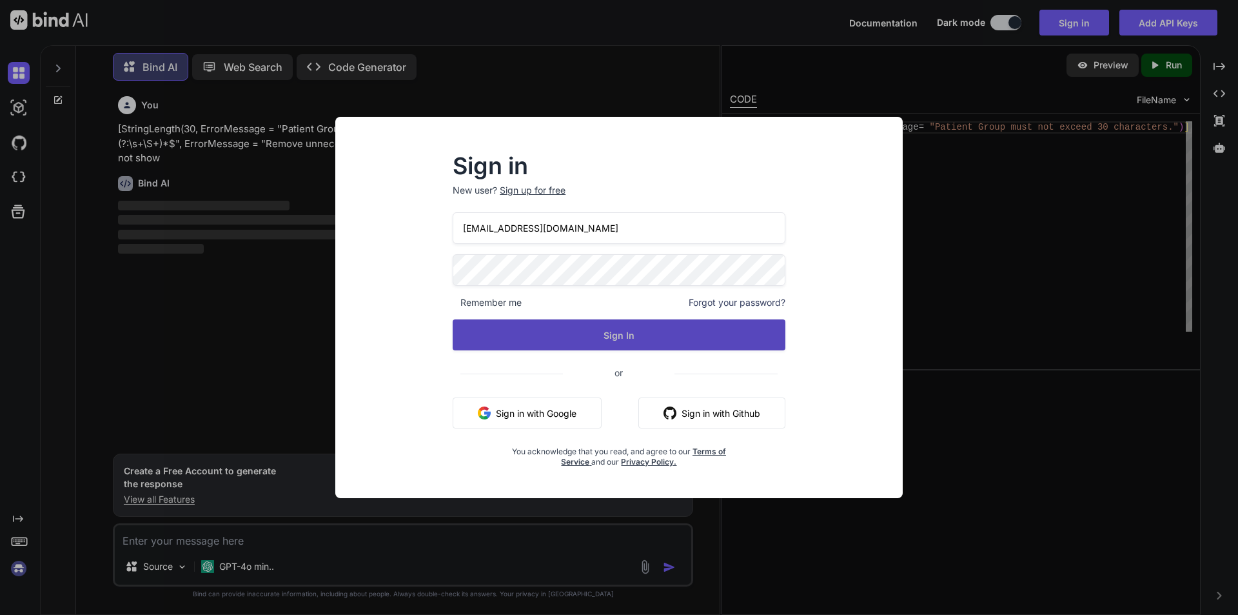
click at [584, 338] on button "Sign In" at bounding box center [619, 334] width 333 height 31
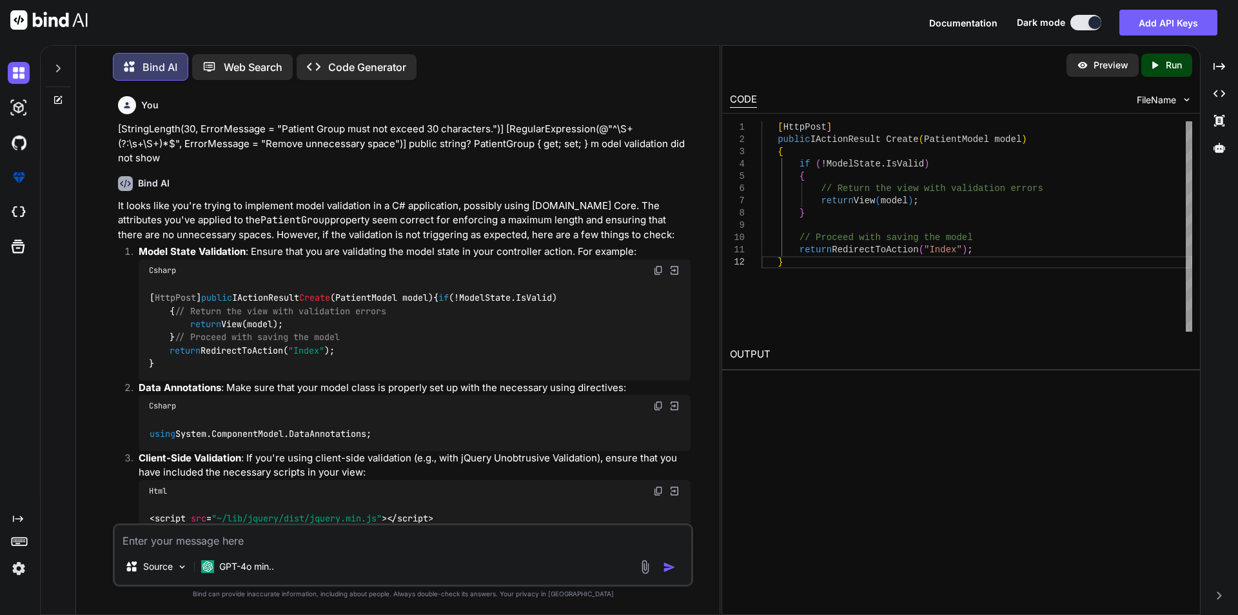
click at [185, 546] on textarea at bounding box center [403, 536] width 577 height 23
click at [180, 553] on div "Source" at bounding box center [156, 566] width 73 height 26
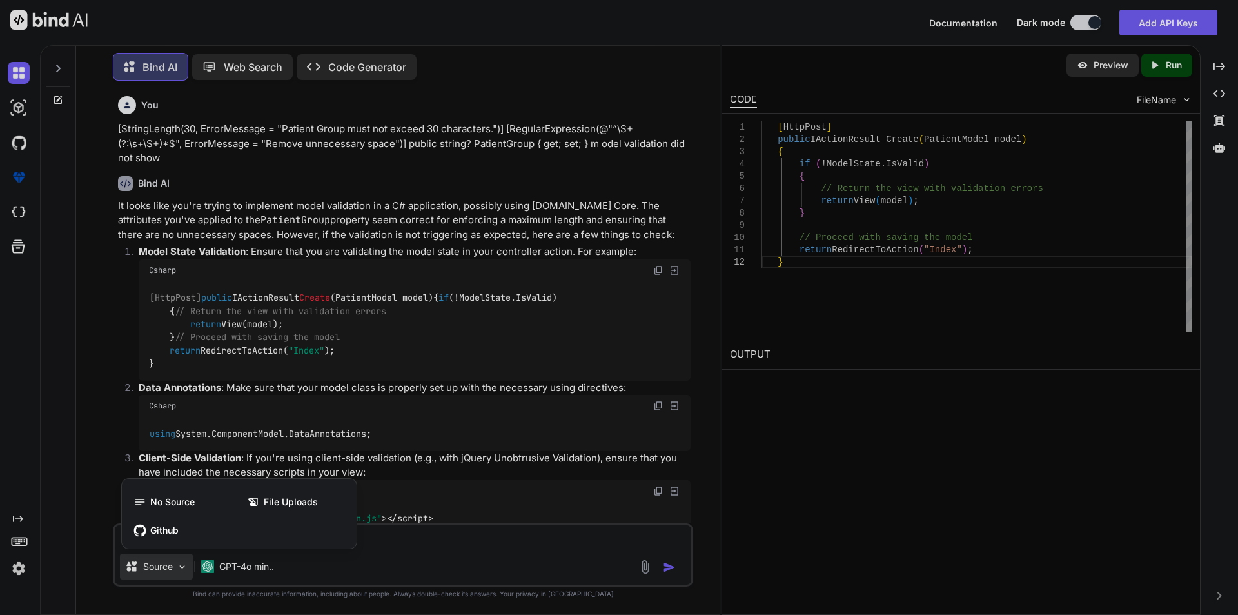
click at [433, 554] on div at bounding box center [619, 307] width 1238 height 615
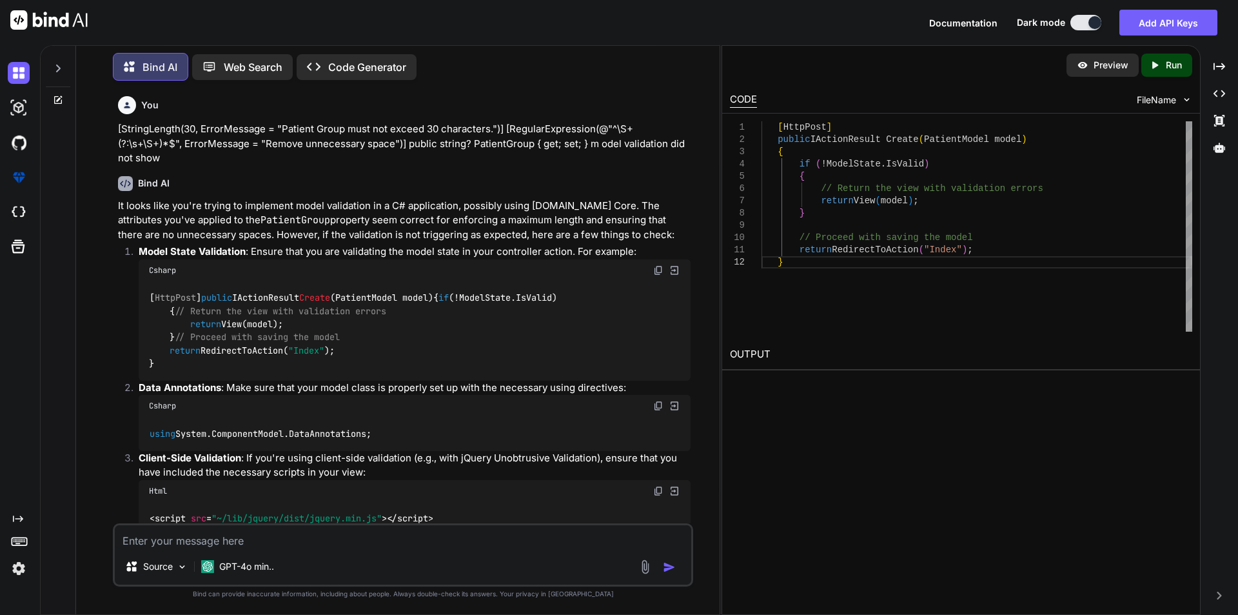
click at [193, 536] on textarea at bounding box center [403, 536] width 577 height 23
paste textarea "<div class="mb-3 allinputfiled-custom"> <label for="patientGrou" asp-for="Patie…"
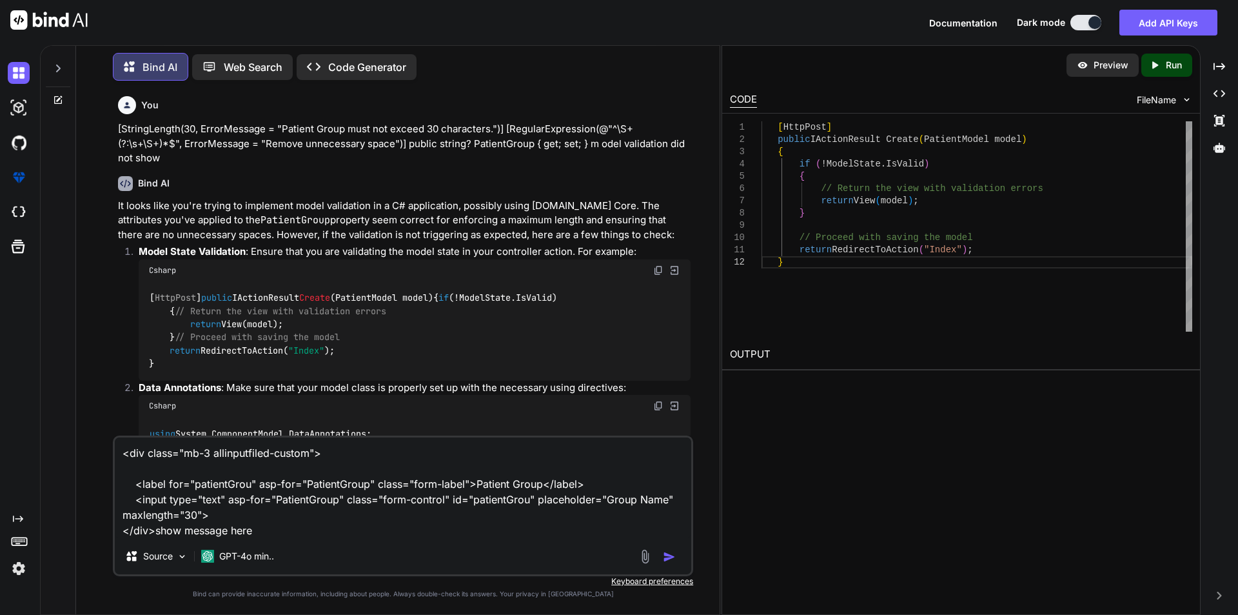
type textarea "<div class="mb-3 allinputfiled-custom"> <label for="patientGrou" asp-for="Patie…"
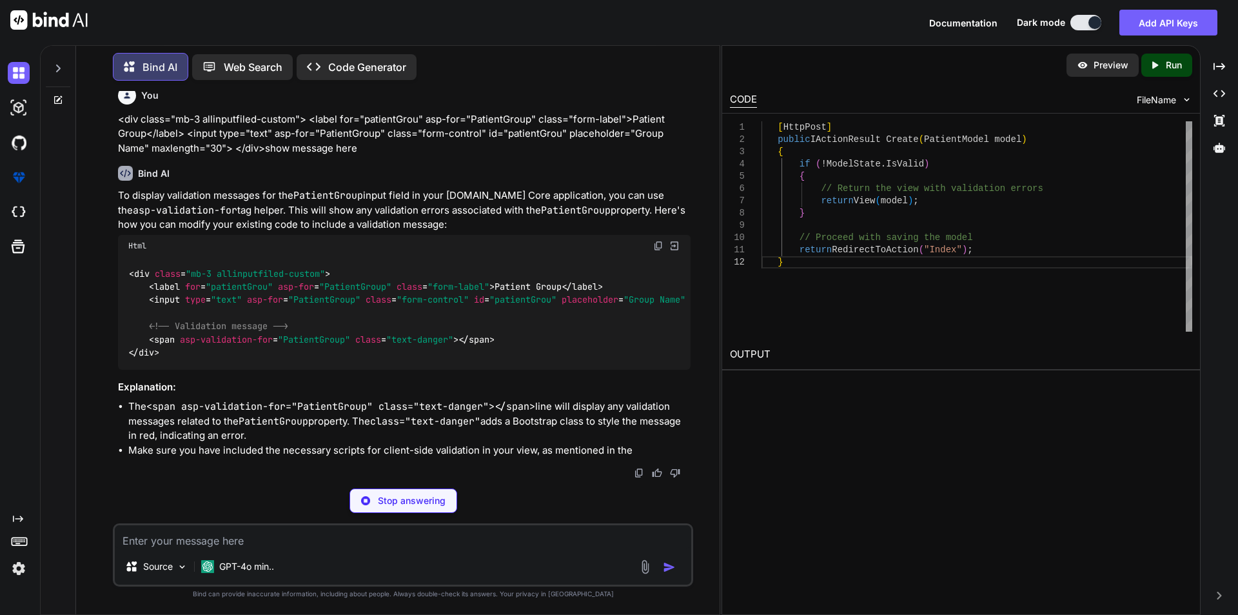
scroll to position [704, 0]
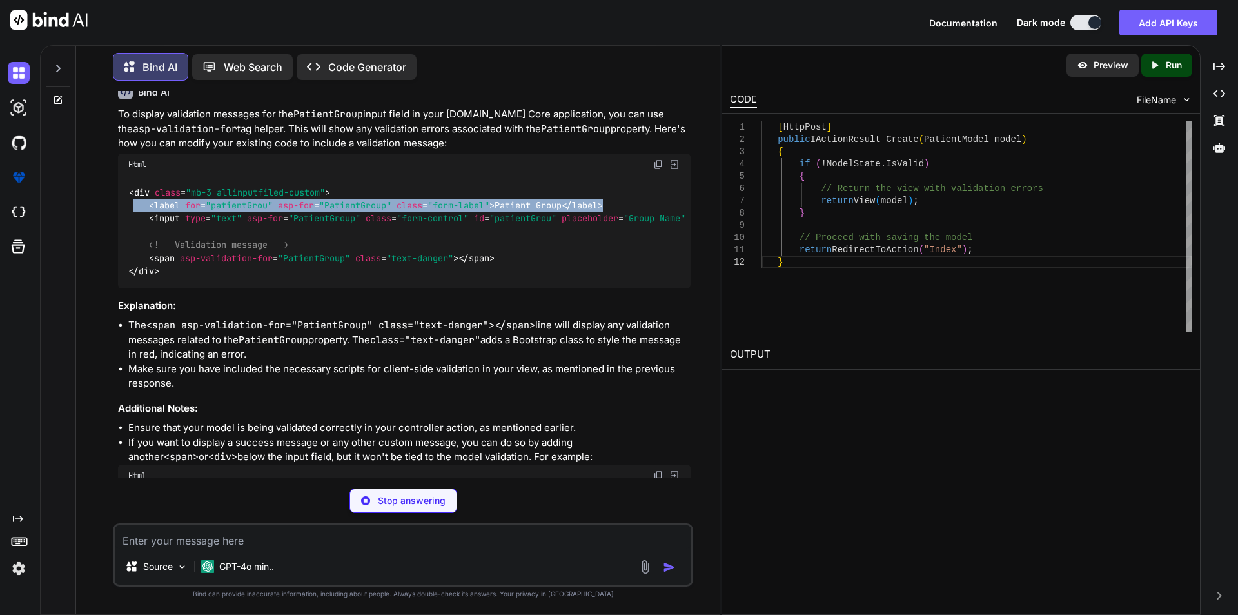
drag, startPoint x: 135, startPoint y: 286, endPoint x: 640, endPoint y: 281, distance: 505.0
click at [640, 281] on div "< div class = "mb-3 allinputfiled-custom" > < label for = "patientGrou" asp-for…" at bounding box center [404, 231] width 573 height 113
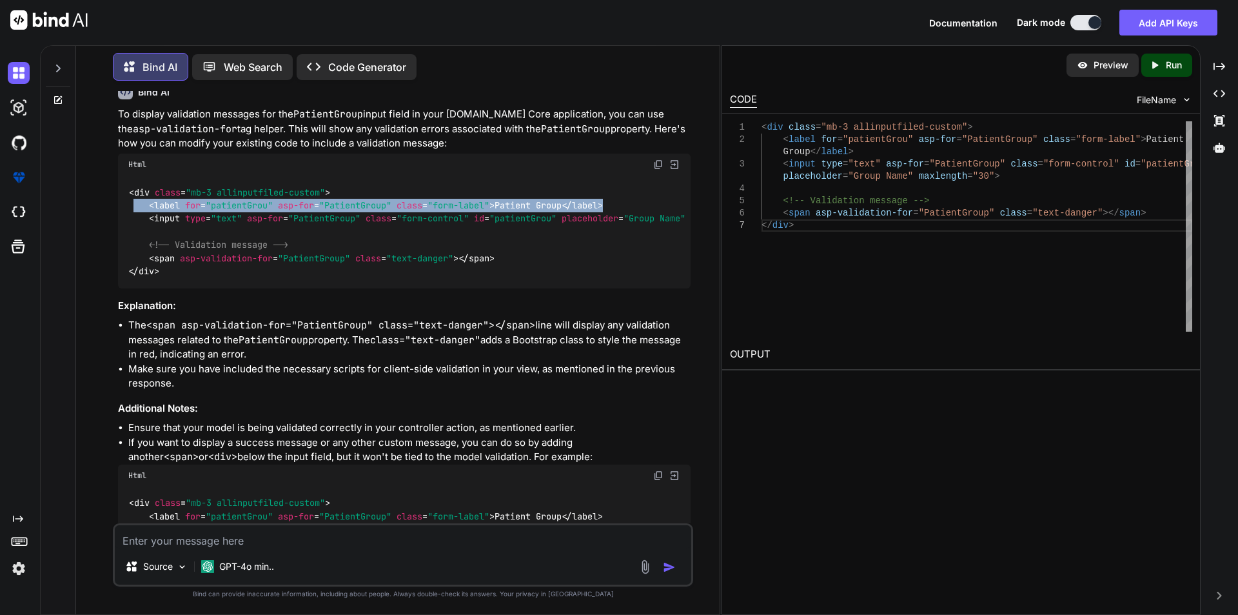
copy code "< label for = "patientGrou" asp-for = "PatientGroup" class = "form-label" > Pat…"
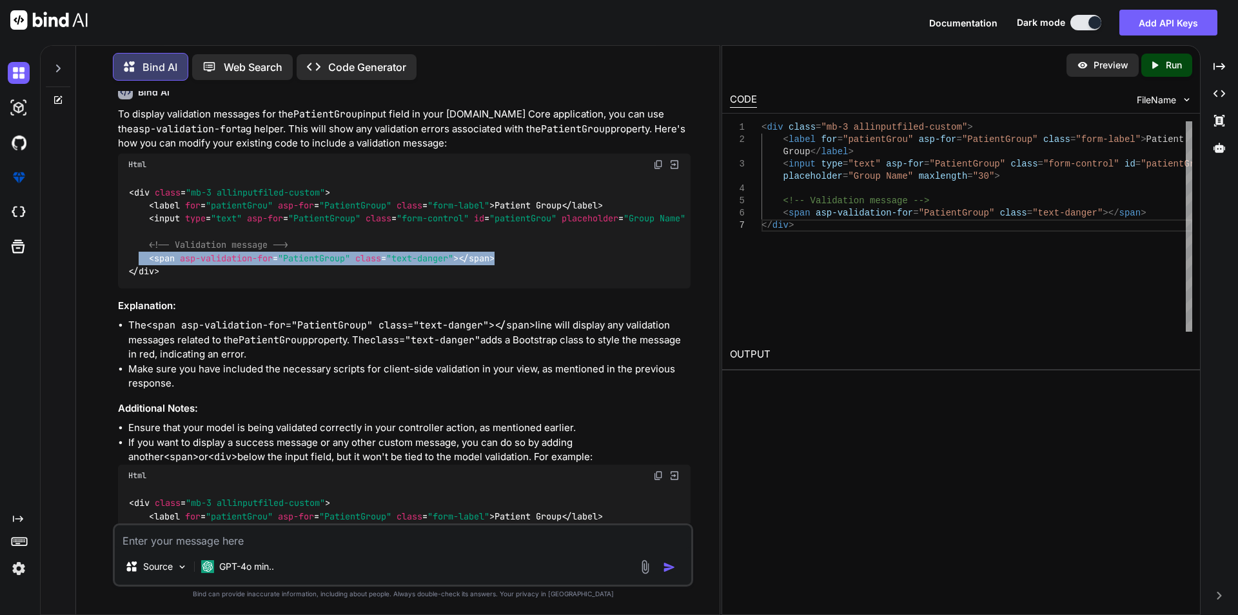
drag, startPoint x: 138, startPoint y: 335, endPoint x: 533, endPoint y: 339, distance: 394.7
click at [533, 288] on div "< div class = "mb-3 allinputfiled-custom" > < label for = "patientGrou" asp-for…" at bounding box center [404, 231] width 573 height 113
copy code "< span asp-validation-for = "PatientGroup" class = "text-danger" > </ span >"
click at [14, 68] on img at bounding box center [19, 73] width 22 height 22
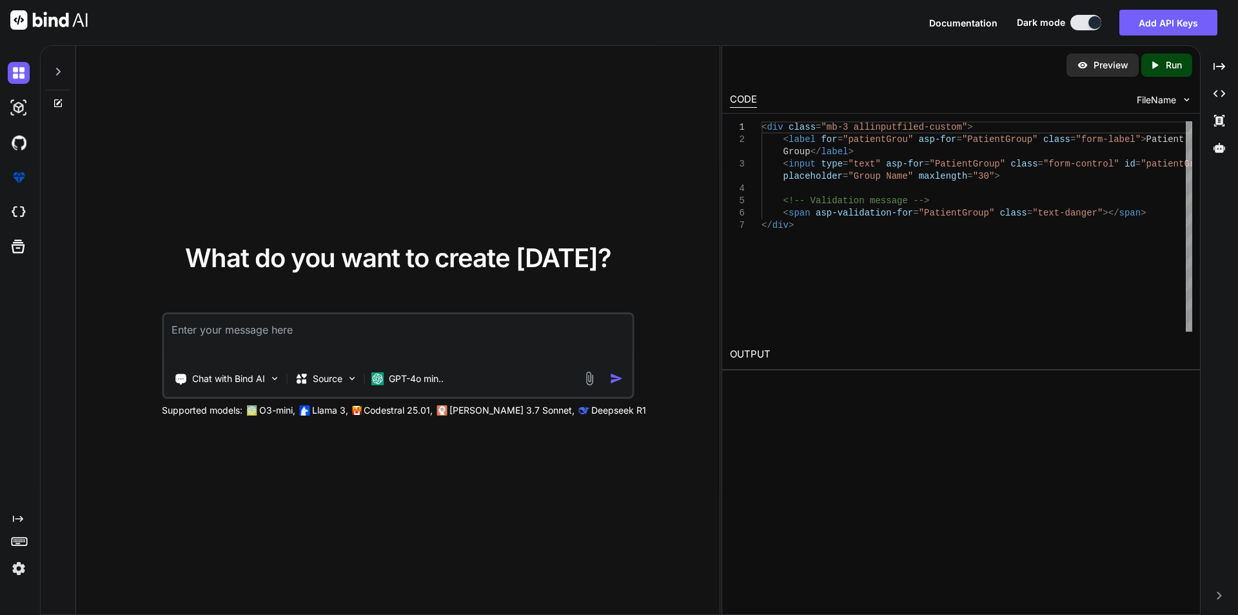
click at [199, 326] on textarea at bounding box center [398, 338] width 468 height 48
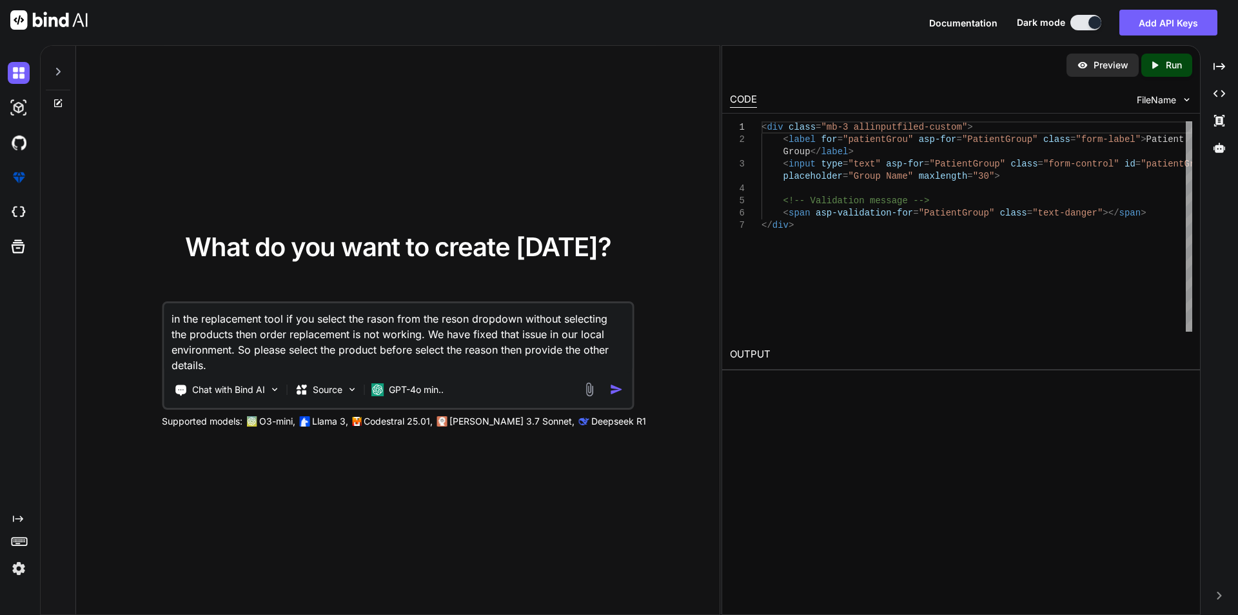
click at [430, 321] on textarea "in the replacement tool if you select the rason from the reson dropdown without…" at bounding box center [398, 338] width 468 height 70
click at [232, 337] on textarea "in the replacement tool if you select the rason from the reson dropdown without…" at bounding box center [398, 338] width 468 height 70
drag, startPoint x: 264, startPoint y: 368, endPoint x: 141, endPoint y: 307, distance: 137.3
click at [144, 307] on div "What do you want to create [DATE]? in the replacement tool if you select the ra…" at bounding box center [398, 330] width 590 height 193
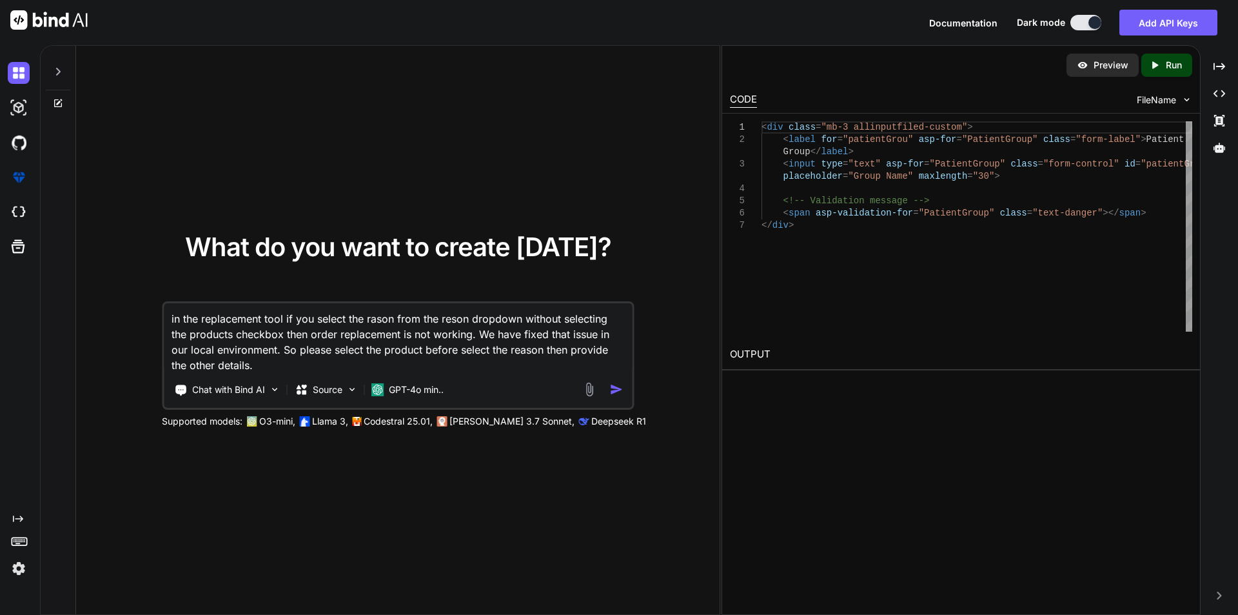
click at [283, 364] on textarea "in the replacement tool if you select the rason from the reson dropdown without…" at bounding box center [398, 338] width 468 height 70
drag, startPoint x: 281, startPoint y: 350, endPoint x: 599, endPoint y: 364, distance: 317.6
click at [599, 364] on textarea "in the replacement tool if you select the rason from the reson dropdown without…" at bounding box center [398, 338] width 468 height 70
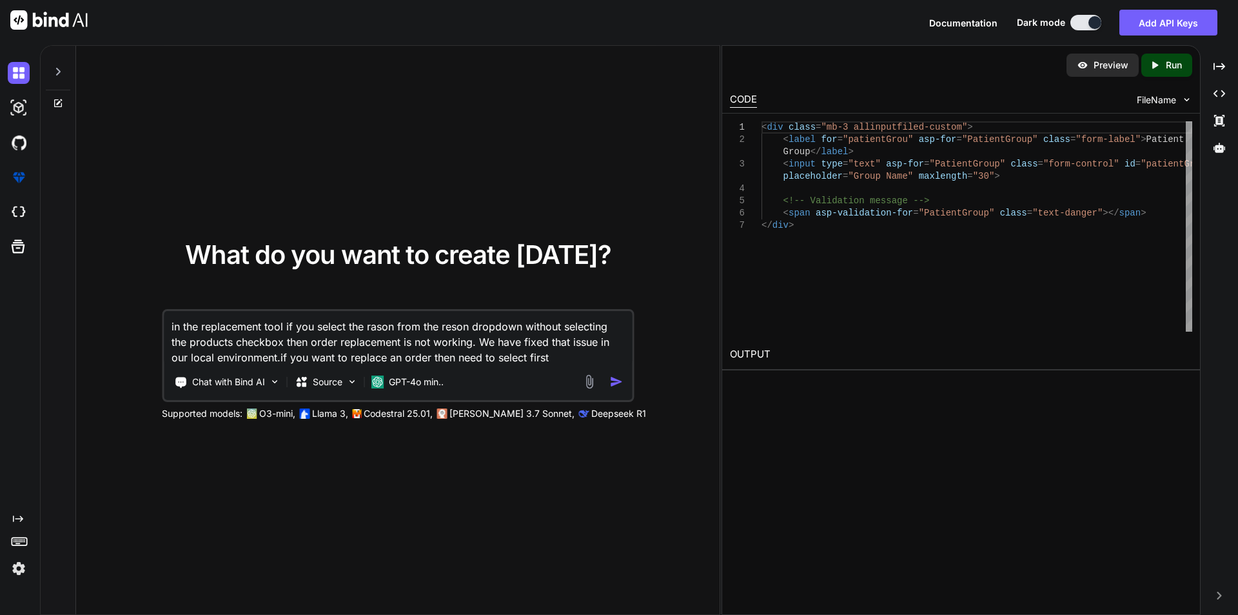
drag, startPoint x: 195, startPoint y: 344, endPoint x: 283, endPoint y: 342, distance: 88.4
click at [283, 342] on textarea "in the replacement tool if you select the rason from the reson dropdown without…" at bounding box center [398, 338] width 468 height 54
click at [555, 357] on textarea "in the replacement tool if you select the rason from the reson dropdown without…" at bounding box center [398, 338] width 468 height 54
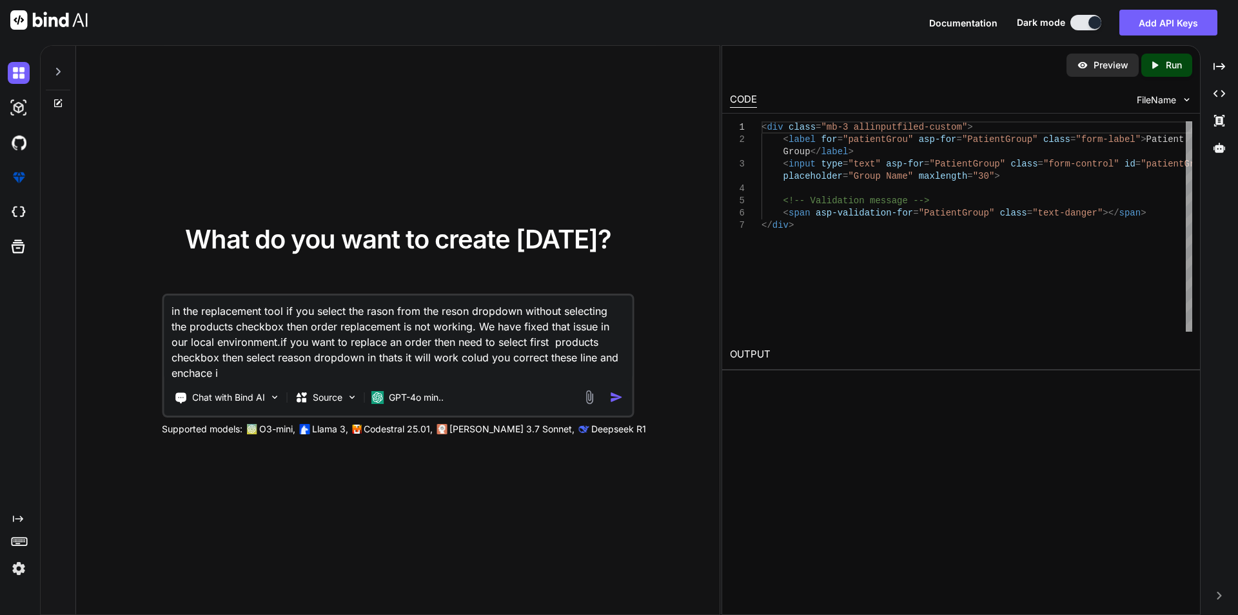
type textarea "in the replacement tool if you select the rason from the reson dropdown without…"
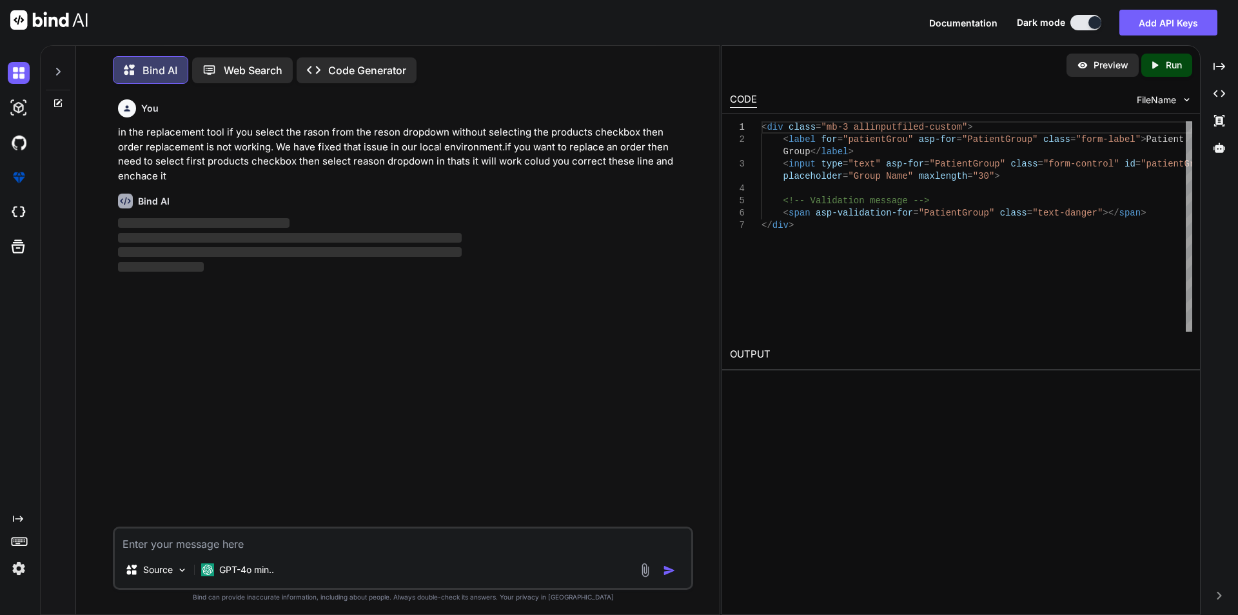
scroll to position [6, 0]
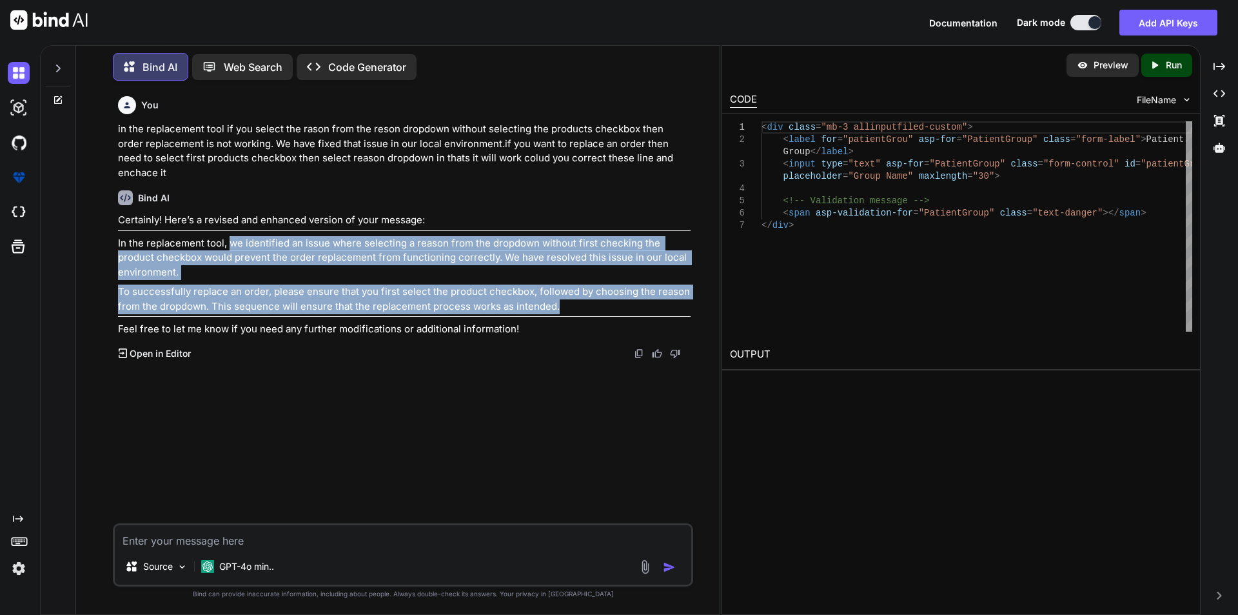
drag, startPoint x: 231, startPoint y: 230, endPoint x: 558, endPoint y: 295, distance: 333.6
click at [558, 295] on div "Certainly! Here’s a revised and enhanced version of your message: In the replac…" at bounding box center [404, 275] width 573 height 124
copy div "we identified an issue where selecting a reason from the dropdown without first…"
